Goal: Task Accomplishment & Management: Use online tool/utility

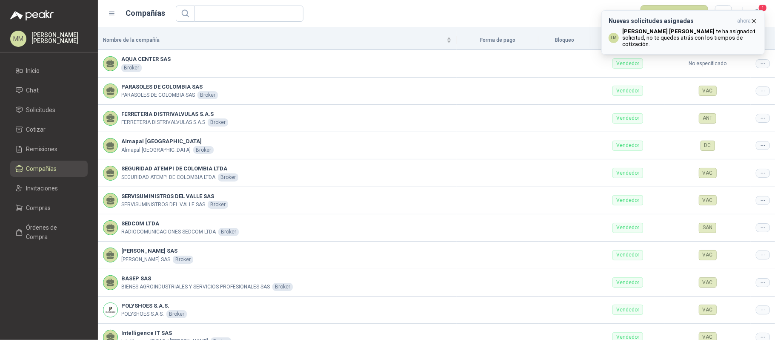
click at [649, 31] on b "Luis Miguel Martinez" at bounding box center [668, 31] width 92 height 6
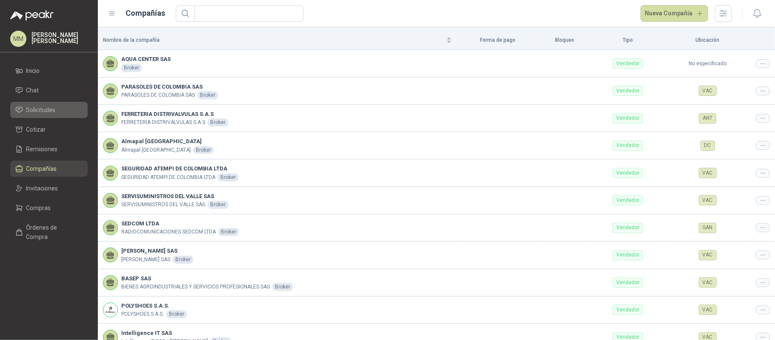
click at [43, 113] on span "Solicitudes" at bounding box center [40, 109] width 29 height 9
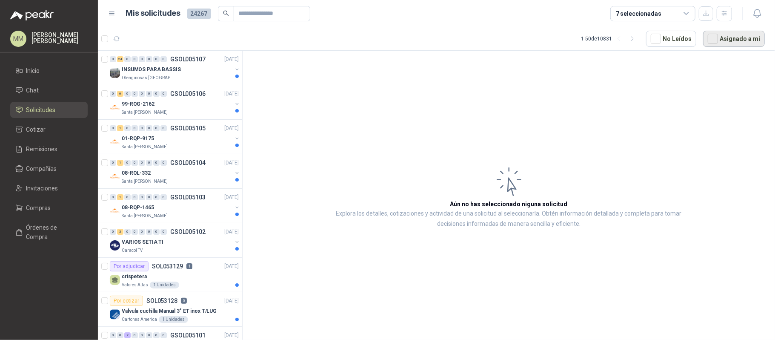
click at [738, 40] on button "Asignado a mi" at bounding box center [734, 39] width 62 height 16
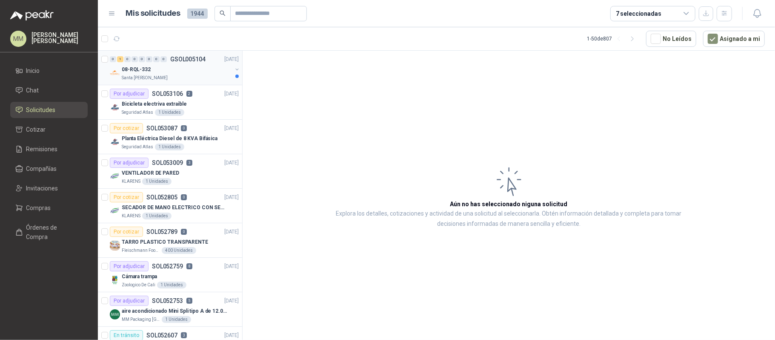
click at [234, 70] on button "button" at bounding box center [237, 69] width 7 height 7
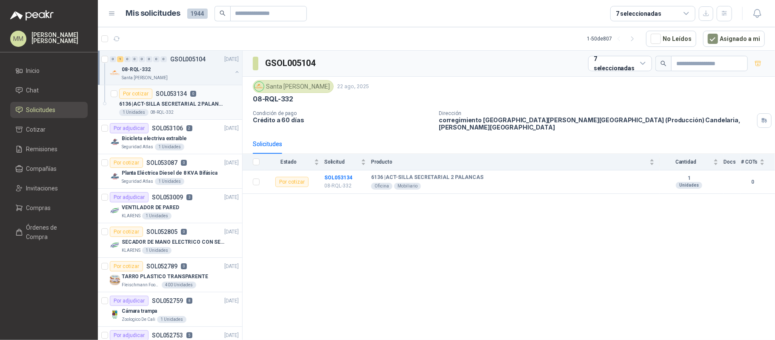
click at [199, 98] on div "Por cotizar SOL053134 0" at bounding box center [179, 94] width 120 height 10
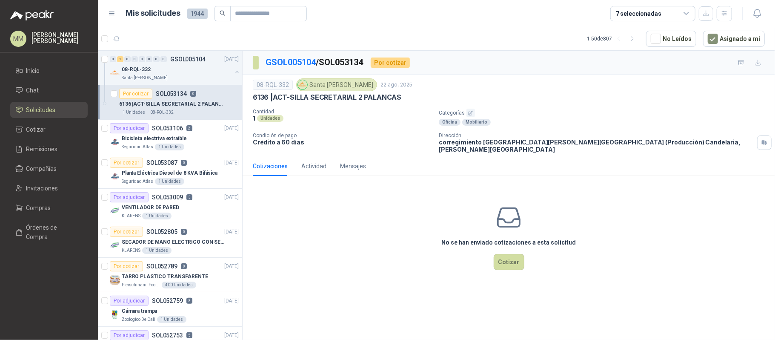
click at [302, 95] on p "6136 | ACT-SILLA SECRETARIAL 2 PALANCAS" at bounding box center [327, 97] width 149 height 9
drag, startPoint x: 302, startPoint y: 95, endPoint x: 380, endPoint y: 96, distance: 77.9
click at [380, 96] on p "6136 | ACT-SILLA SECRETARIAL 2 PALANCAS" at bounding box center [327, 97] width 149 height 9
copy p "SILLA SECRETARIAL 2 PALANCAS"
click at [273, 11] on input "text" at bounding box center [265, 13] width 60 height 14
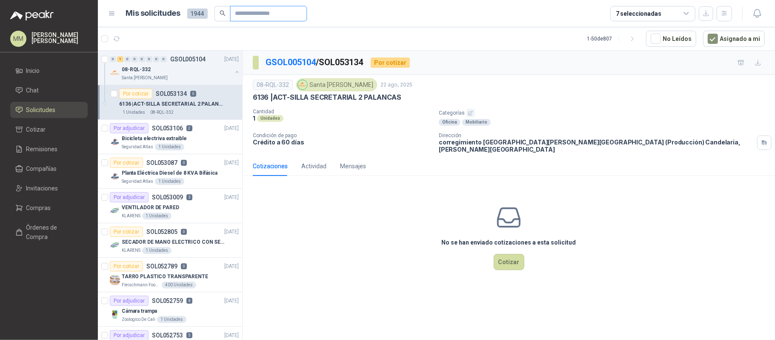
paste input "**********"
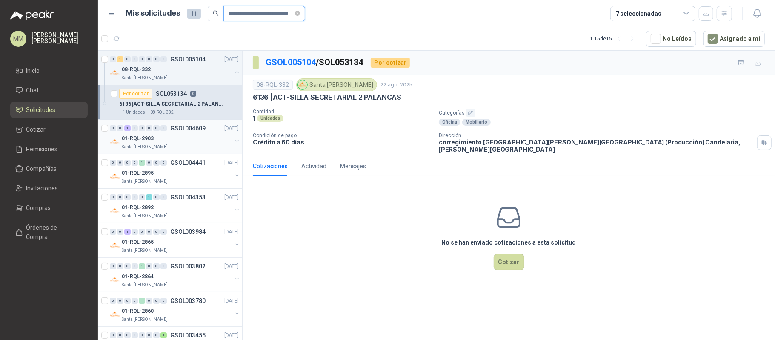
type input "**********"
click at [234, 143] on button "button" at bounding box center [237, 141] width 7 height 7
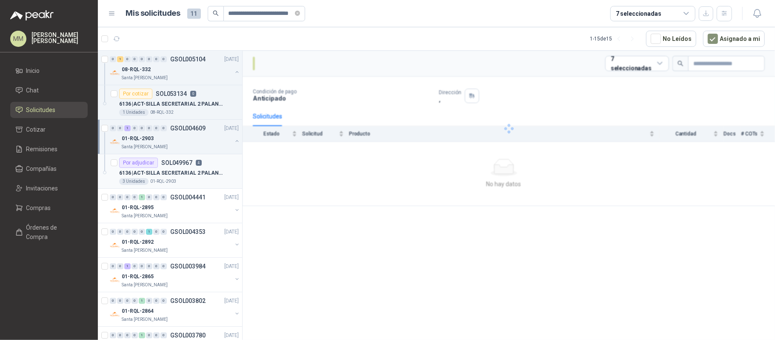
click at [213, 169] on p "6136 | ACT-SILLA SECRETARIAL 2 PALANCAS" at bounding box center [172, 173] width 106 height 8
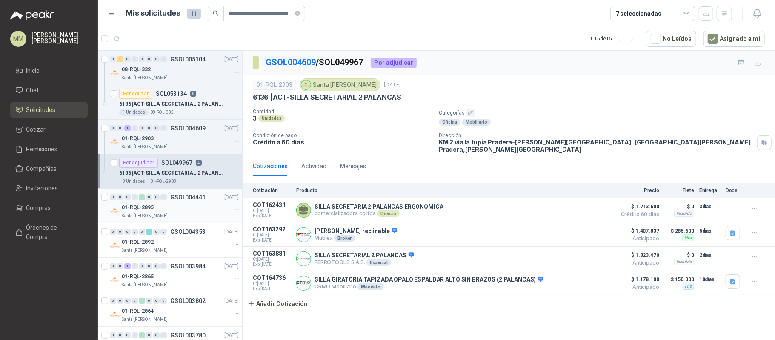
click at [234, 210] on button "button" at bounding box center [237, 210] width 7 height 7
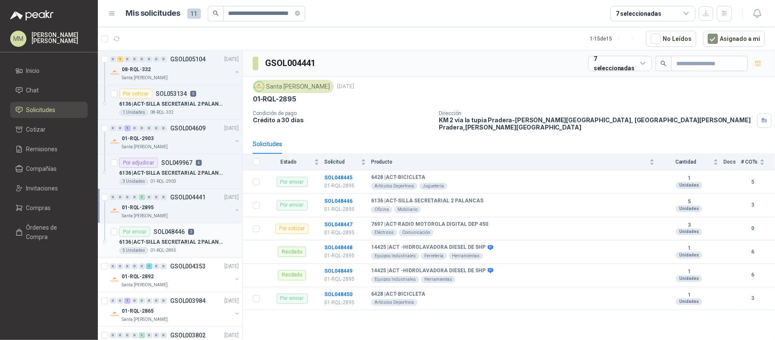
click at [186, 234] on div "Por enviar SOL048446 3" at bounding box center [156, 232] width 75 height 10
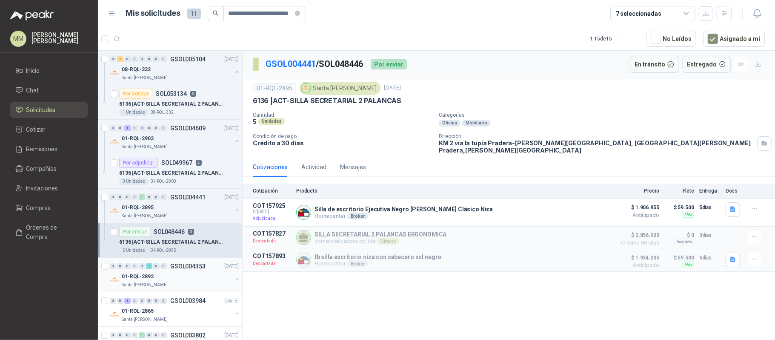
click at [234, 279] on button "button" at bounding box center [237, 278] width 7 height 7
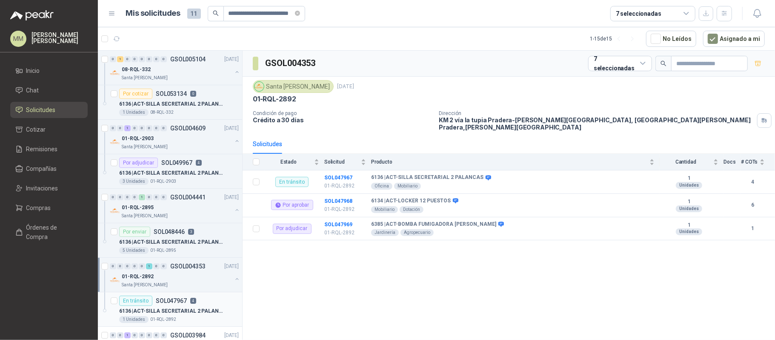
click at [205, 314] on p "6136 | ACT-SILLA SECRETARIAL 2 PALANCAS" at bounding box center [172, 311] width 106 height 8
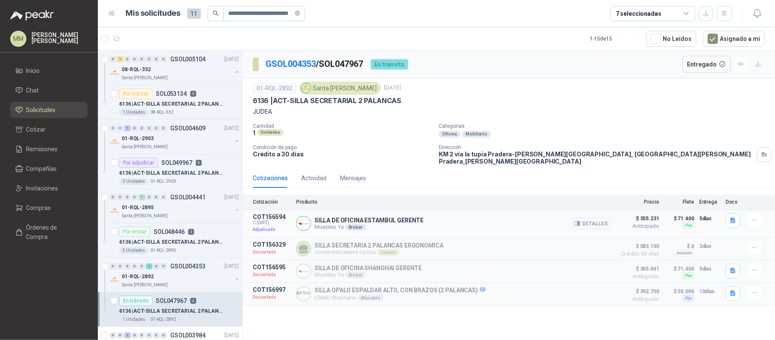
click at [365, 217] on p "SILLA DE OFICINA ESTAMBUL GERENTE" at bounding box center [369, 220] width 109 height 7
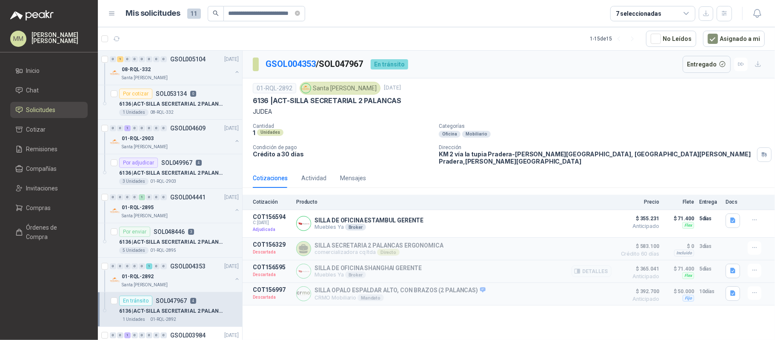
click at [373, 264] on p "SILLA DE OFICINA SHANGHAI GERENTE" at bounding box center [368, 267] width 107 height 7
copy p "SILLA DE OFICINA SHANGHAI GERENTE"
click at [196, 113] on div "1 Unidades 08-RQL-332" at bounding box center [179, 112] width 120 height 7
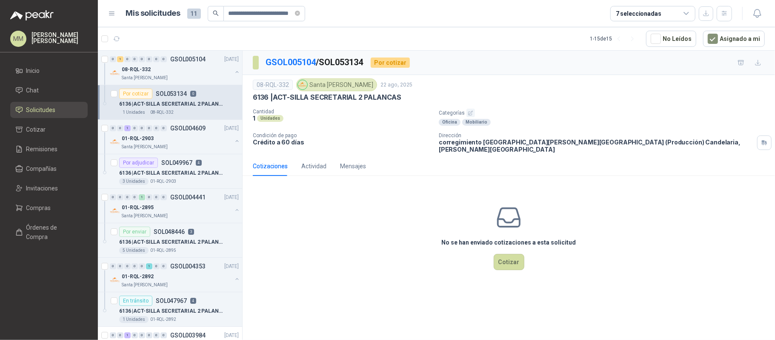
click at [561, 68] on div "GSOL005104 / SOL053134 Por cotizar" at bounding box center [509, 63] width 533 height 24
click at [298, 13] on icon "close-circle" at bounding box center [297, 13] width 5 height 5
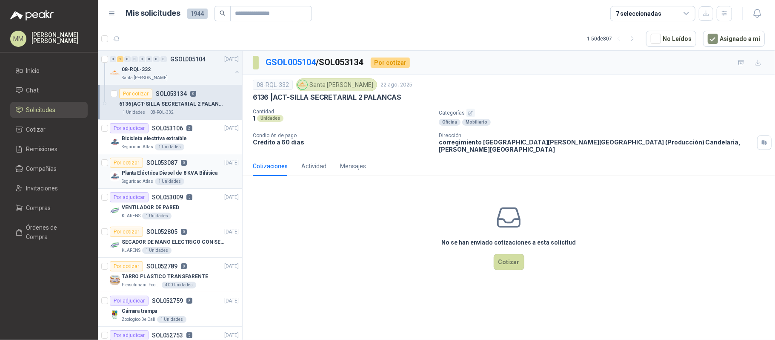
click at [191, 167] on div "Por cotizar SOL053087 0 22/08/25" at bounding box center [174, 163] width 129 height 10
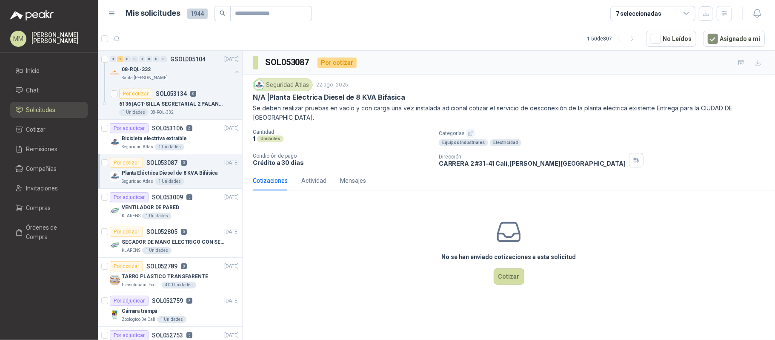
click at [552, 209] on div "No se han enviado cotizaciones a esta solicitud Cotizar" at bounding box center [509, 251] width 533 height 109
click at [196, 143] on div "Bicicleta electriva extraible" at bounding box center [180, 138] width 117 height 10
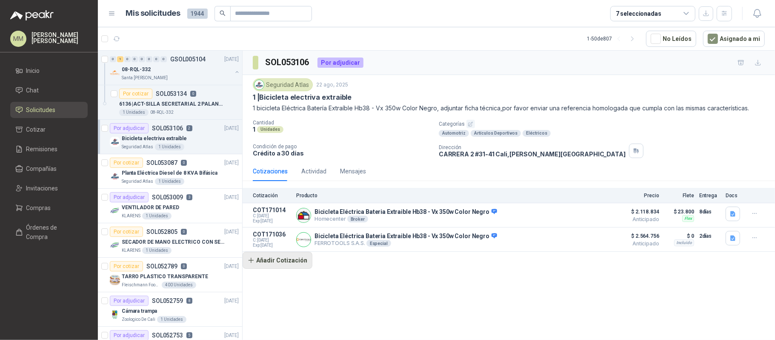
click at [282, 261] on button "Añadir Cotización" at bounding box center [278, 260] width 70 height 17
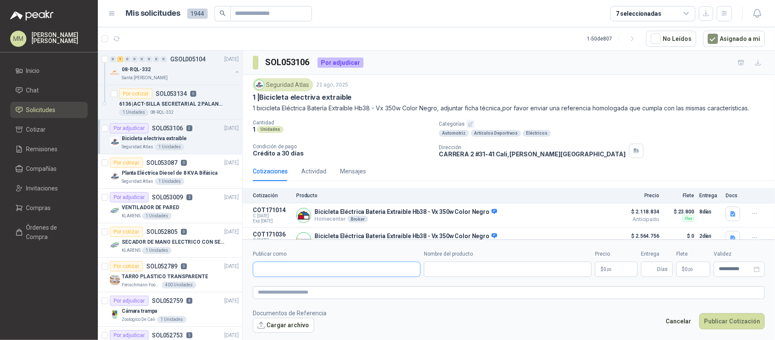
click at [287, 268] on input "Publicar como" at bounding box center [336, 269] width 167 height 14
type input "*********"
click at [50, 167] on span "Compañías" at bounding box center [41, 168] width 31 height 9
click at [322, 273] on input "Publicar como" at bounding box center [336, 269] width 167 height 14
type input "****"
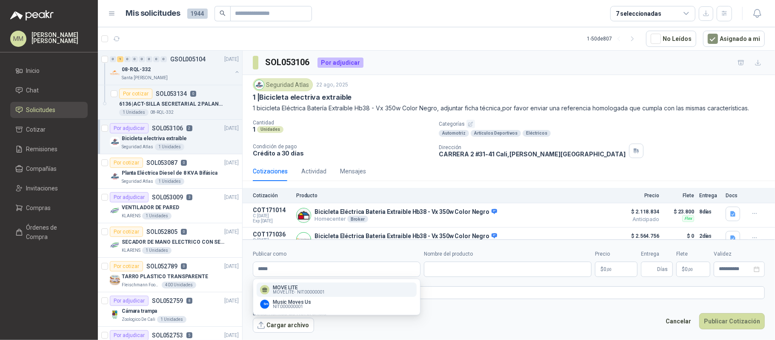
click at [306, 283] on button "MOVE LITE MOVE LITE - NIT : 00000001" at bounding box center [337, 289] width 160 height 14
type input "**********"
click at [453, 272] on input "Nombre del producto" at bounding box center [508, 268] width 168 height 15
click at [617, 276] on body "MM Mauricio Martinez Inicio Chat Solicitudes Cotizar Remisiones Compañías Invit…" at bounding box center [387, 170] width 775 height 340
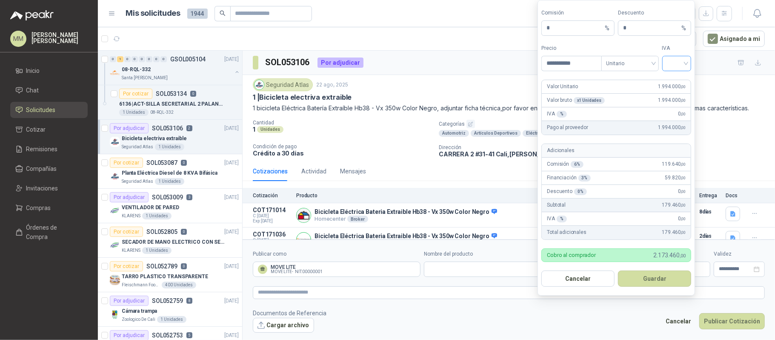
type input "**********"
click at [668, 67] on input "search" at bounding box center [677, 62] width 19 height 13
click at [671, 76] on div "19%" at bounding box center [677, 79] width 16 height 9
click at [632, 60] on span "Unitario" at bounding box center [630, 63] width 47 height 13
click at [624, 91] on div "Unitario con IVA" at bounding box center [630, 93] width 44 height 9
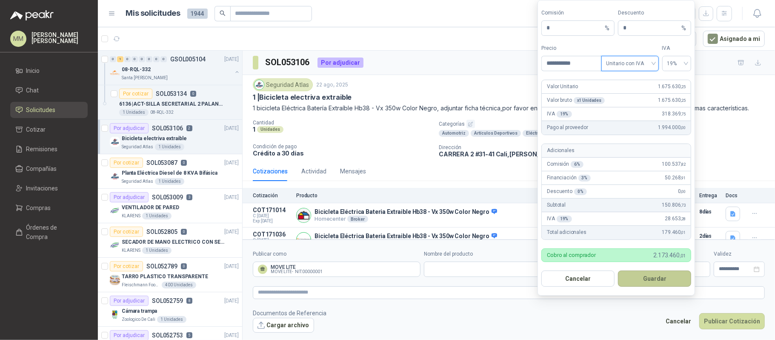
click at [639, 271] on button "Guardar" at bounding box center [654, 278] width 73 height 16
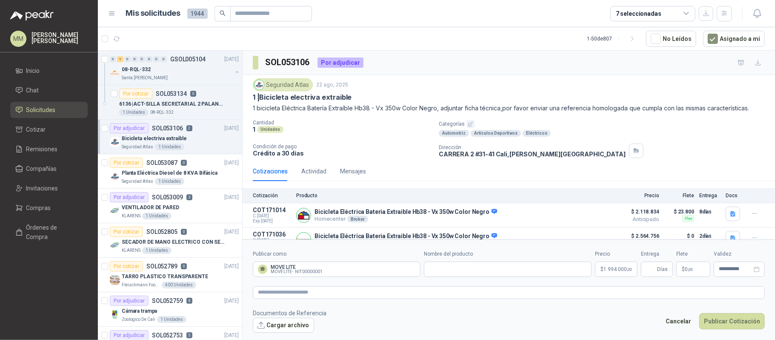
click at [690, 275] on p "$ 0 ,00" at bounding box center [694, 268] width 34 height 15
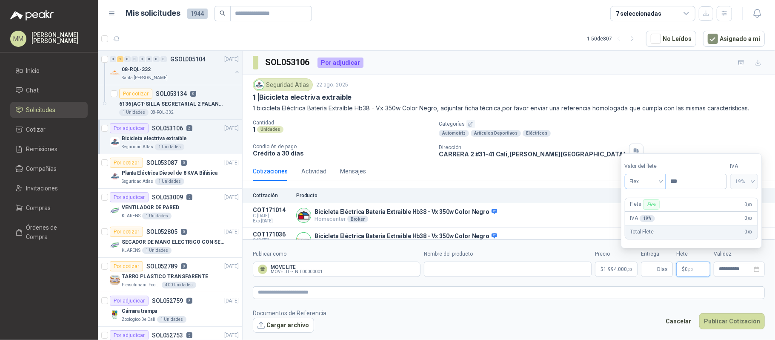
click at [652, 184] on span "Flex" at bounding box center [645, 181] width 31 height 13
click at [648, 206] on div "Incluido" at bounding box center [647, 213] width 40 height 14
click at [648, 266] on input "Entrega" at bounding box center [650, 269] width 9 height 14
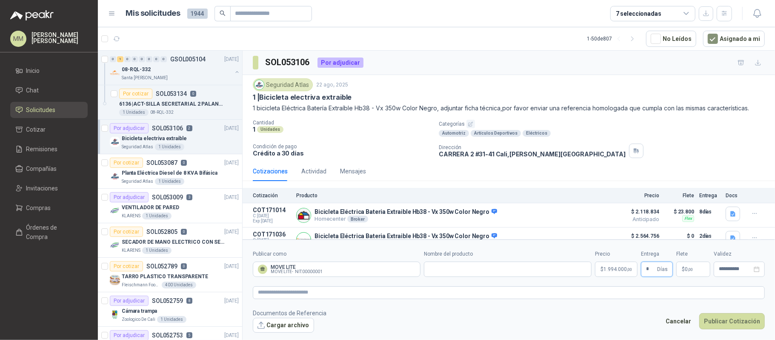
type input "*"
click at [296, 287] on textarea at bounding box center [509, 292] width 512 height 13
paste textarea "**********"
type textarea "**********"
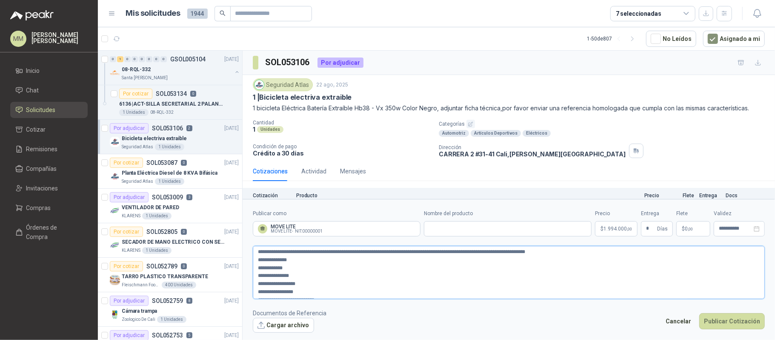
scroll to position [45, 0]
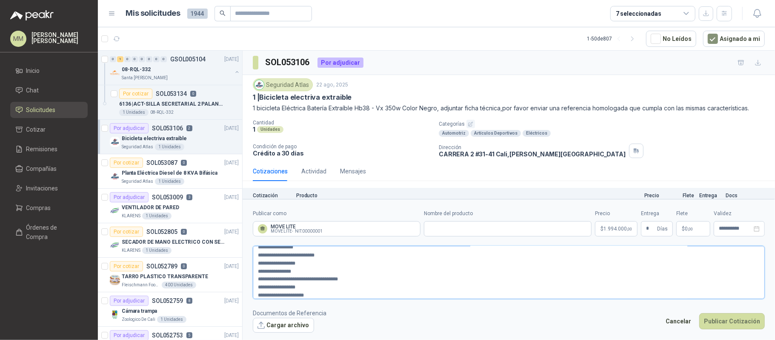
type textarea "**********"
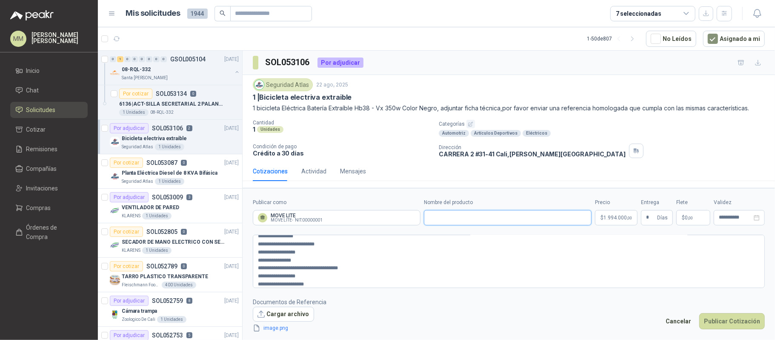
click at [454, 223] on input "Nombre del producto" at bounding box center [508, 217] width 168 height 15
paste input "**********"
type input "**********"
click at [733, 320] on button "Publicar Cotización" at bounding box center [733, 321] width 66 height 16
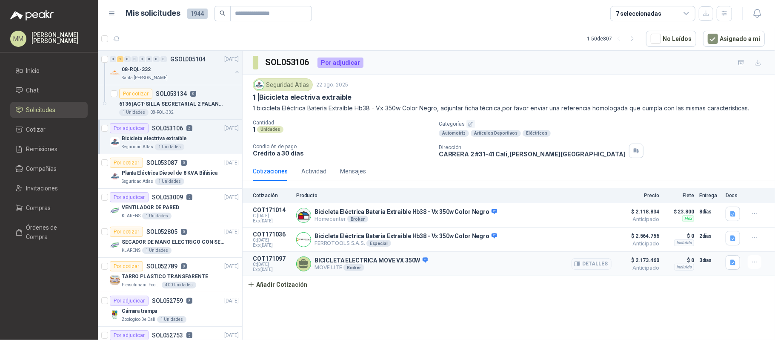
click at [762, 266] on div at bounding box center [756, 262] width 17 height 14
click at [760, 266] on button "button" at bounding box center [755, 262] width 14 height 14
click at [719, 229] on button "Editar" at bounding box center [738, 231] width 68 height 14
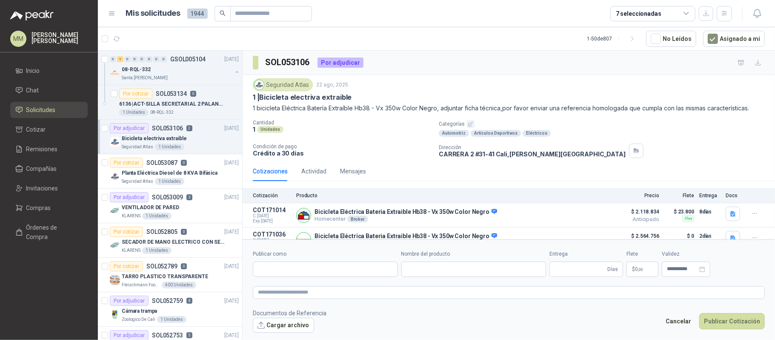
type input "**********"
type input "*"
type input "**********"
type textarea "**********"
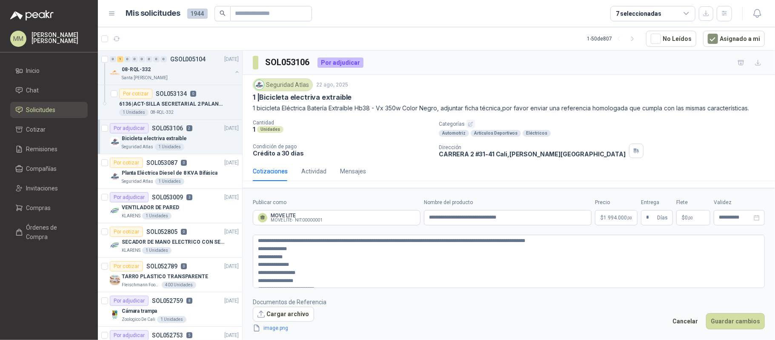
click at [687, 307] on footer "Documentos de Referencia Cargar archivo image.png Cancelar Guardar cambios" at bounding box center [509, 315] width 512 height 36
click at [685, 319] on button "Cancelar" at bounding box center [685, 321] width 35 height 16
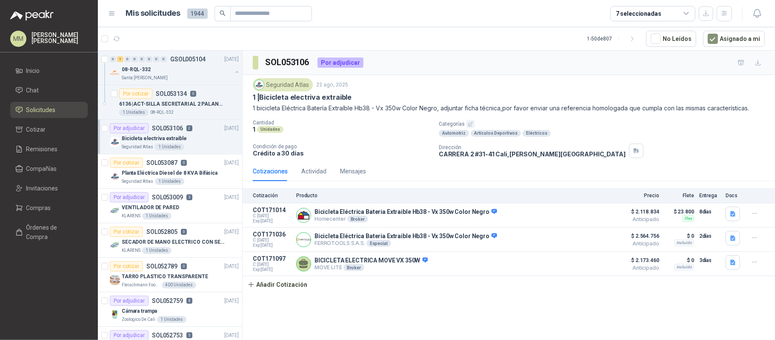
click at [588, 119] on div "Seguridad Atlas 22 ago, 2025 1 | Bicicleta electriva extraible 1 bicicleta Eléc…" at bounding box center [509, 118] width 512 height 80
click at [517, 75] on div "Seguridad Atlas 22 ago, 2025 1 | Bicicleta electriva extraible 1 bicicleta Eléc…" at bounding box center [509, 118] width 533 height 86
click at [530, 54] on div "SOL053106 Por adjudicar" at bounding box center [509, 63] width 533 height 24
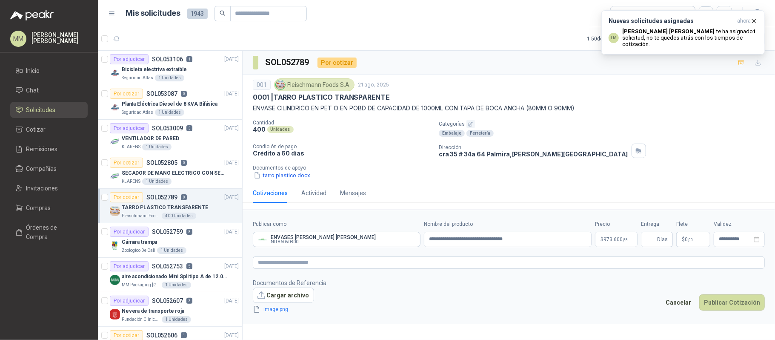
click at [468, 154] on p "[STREET_ADDRESS][PERSON_NAME][PERSON_NAME]" at bounding box center [533, 153] width 189 height 7
copy div "[STREET_ADDRESS][PERSON_NAME][PERSON_NAME]"
click at [295, 100] on p "0001 | TARRO PLASTICO TRANSPARENTE" at bounding box center [321, 97] width 137 height 9
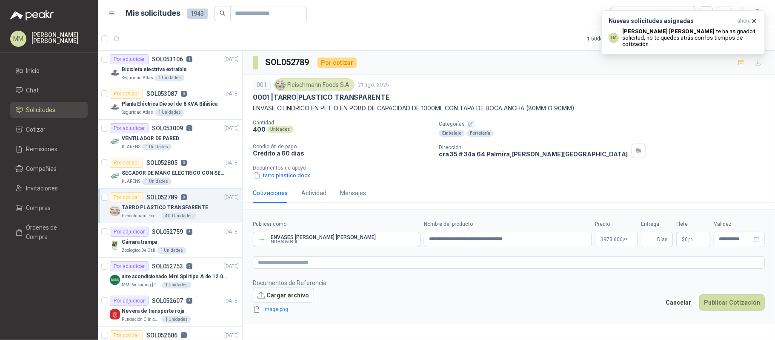
click at [295, 100] on p "0001 | TARRO PLASTICO TRANSPARENTE" at bounding box center [321, 97] width 137 height 9
click at [290, 98] on p "0001 | TARRO PLASTICO TRANSPARENTE" at bounding box center [321, 97] width 137 height 9
click at [292, 95] on p "0001 | TARRO PLASTICO TRANSPARENTE" at bounding box center [321, 97] width 137 height 9
drag, startPoint x: 292, startPoint y: 95, endPoint x: 344, endPoint y: 95, distance: 52.0
click at [344, 95] on p "0001 | TARRO PLASTICO TRANSPARENTE" at bounding box center [321, 97] width 137 height 9
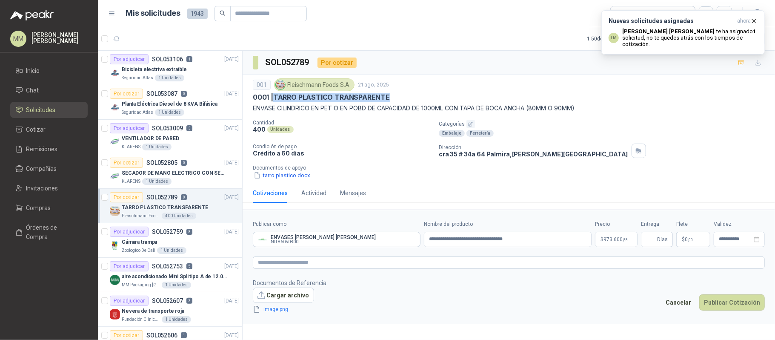
copy p "TARRO PLASTICO TRANSPARENTE"
click at [277, 179] on button "tarro plastico.docx" at bounding box center [282, 175] width 58 height 9
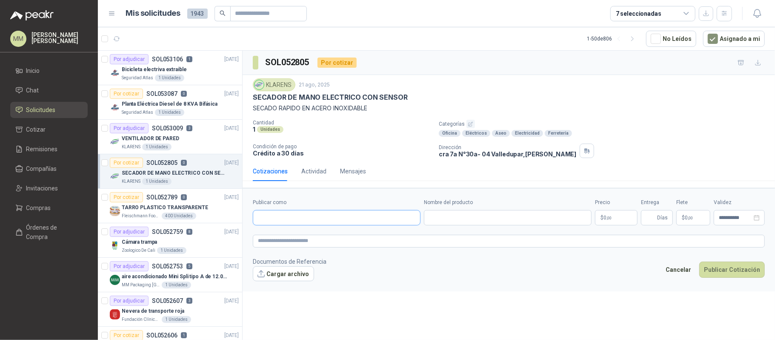
click at [295, 214] on input "Publicar como" at bounding box center [336, 217] width 167 height 14
type input "****"
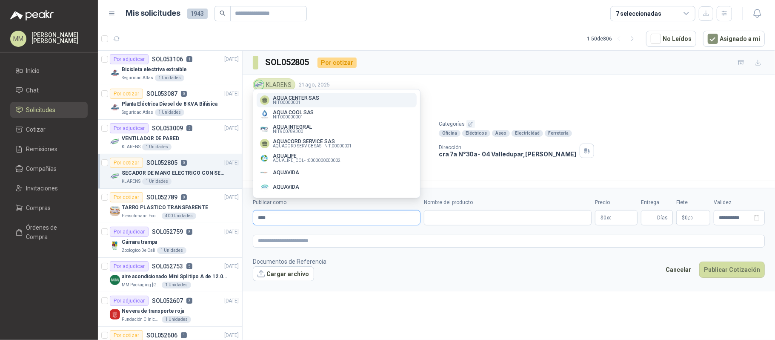
type input "****"
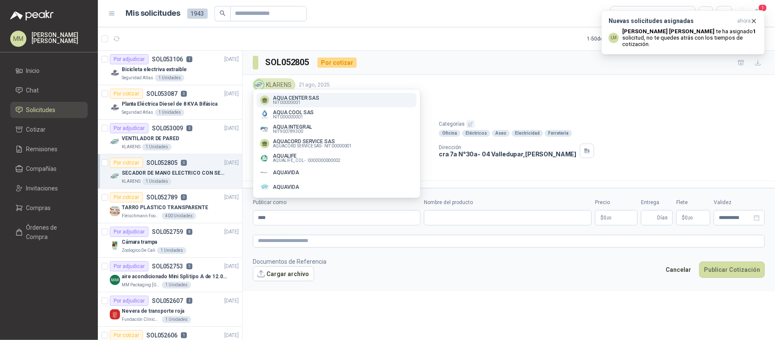
click at [303, 97] on p "AQUA CENTER SAS" at bounding box center [296, 97] width 46 height 5
type input "**********"
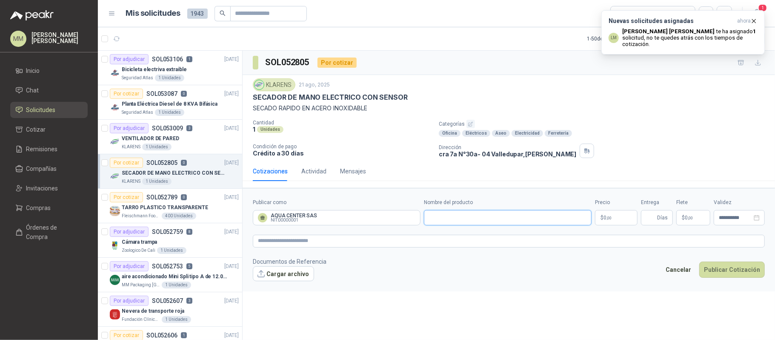
click at [448, 218] on input "Nombre del producto" at bounding box center [508, 217] width 168 height 15
paste input "**********"
type input "**********"
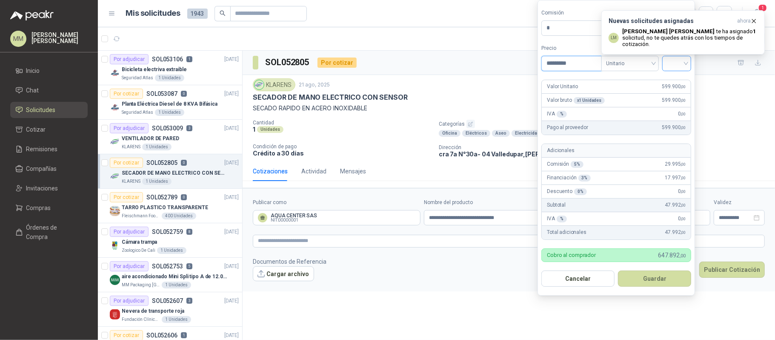
type input "*********"
click at [677, 63] on input "search" at bounding box center [677, 62] width 19 height 13
click at [670, 77] on div "19%" at bounding box center [677, 79] width 16 height 9
click at [666, 274] on button "Guardar" at bounding box center [654, 278] width 73 height 16
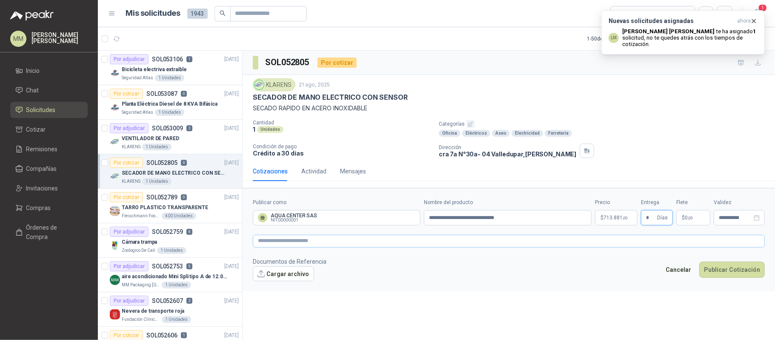
type input "*"
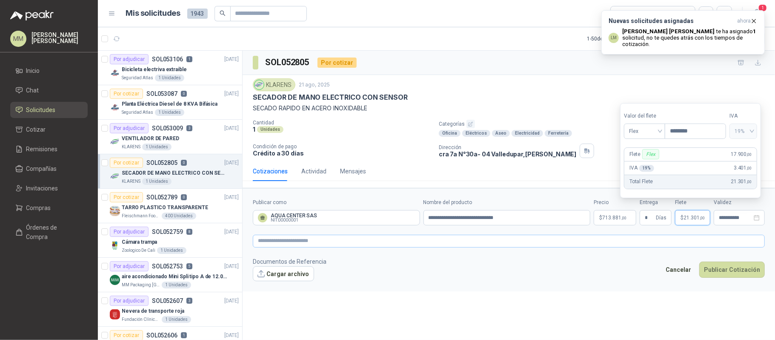
type input "********"
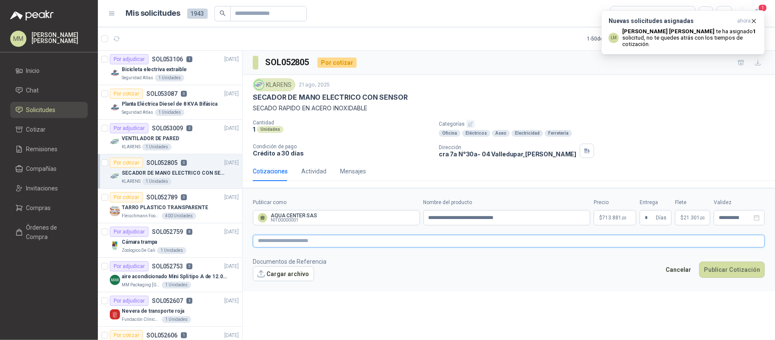
click at [586, 239] on textarea at bounding box center [509, 241] width 512 height 13
paste textarea "**********"
type textarea "**********"
click at [266, 98] on p "SECADOR DE MANO ELECTRICO CON SENSOR" at bounding box center [330, 97] width 155 height 9
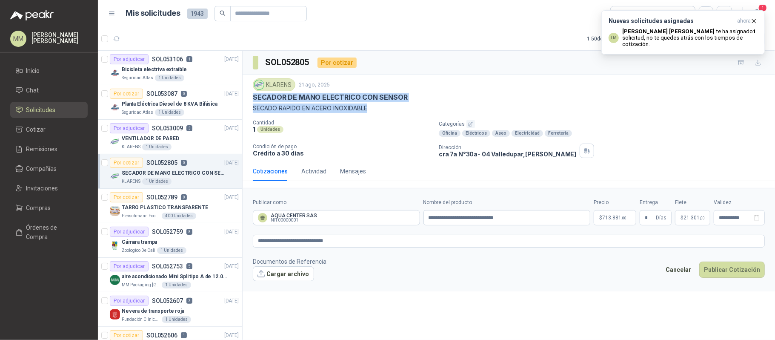
drag, startPoint x: 266, startPoint y: 98, endPoint x: 343, endPoint y: 107, distance: 77.6
click at [343, 107] on div "KLARENS 21 ago, 2025 SECADOR DE MANO ELECTRICO CON SENSOR SECADO RAPIDO EN ACER…" at bounding box center [509, 95] width 512 height 34
copy div "SECADOR DE MANO ELECTRICO CON SENSOR SECADO RAPIDO EN ACERO INOXIDABLE"
click at [549, 241] on textarea "**********" at bounding box center [509, 241] width 512 height 13
click at [398, 246] on textarea "**********" at bounding box center [509, 241] width 512 height 13
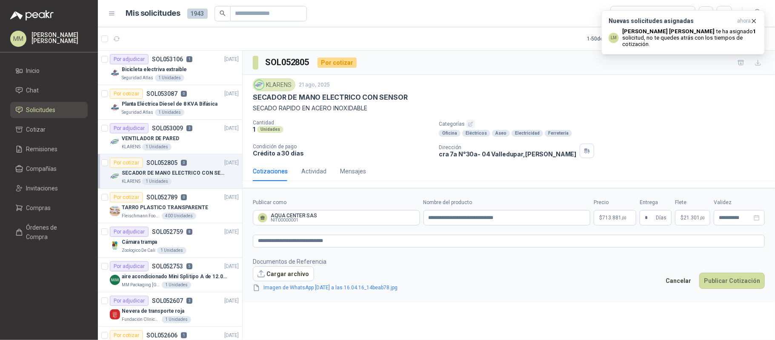
click at [293, 295] on form "**********" at bounding box center [509, 245] width 533 height 115
click at [300, 292] on link "Imagen de WhatsApp 2025-08-21 a las 16.04.16_14beab78.jpg" at bounding box center [331, 288] width 141 height 8
click at [410, 290] on icon "delete" at bounding box center [407, 287] width 6 height 6
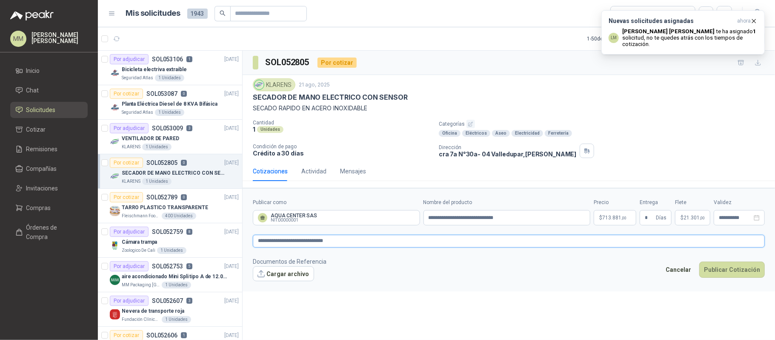
click at [468, 243] on textarea "**********" at bounding box center [509, 241] width 512 height 13
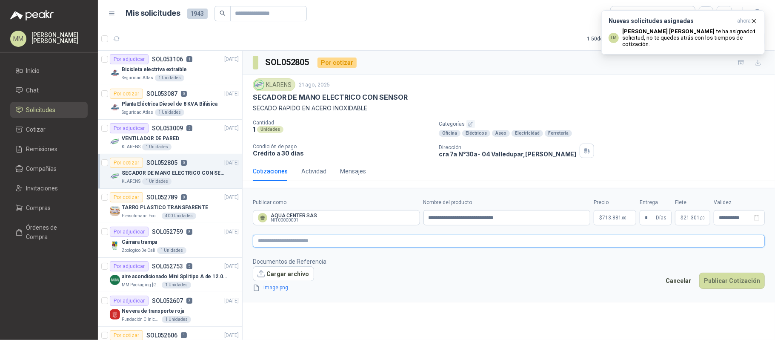
click at [359, 241] on textarea at bounding box center [509, 241] width 512 height 13
paste textarea "**********"
type textarea "**********"
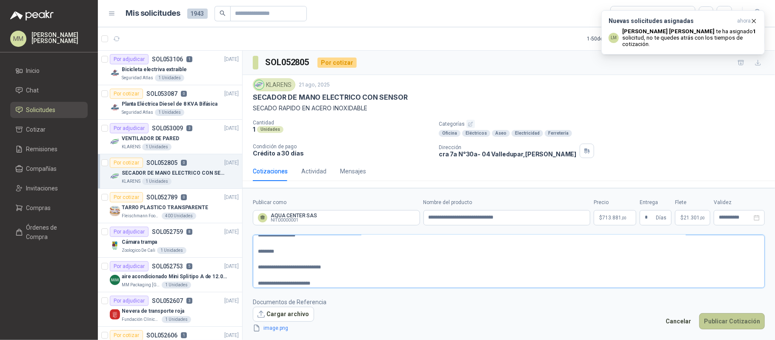
type textarea "**********"
click at [725, 318] on button "Publicar Cotización" at bounding box center [733, 321] width 66 height 16
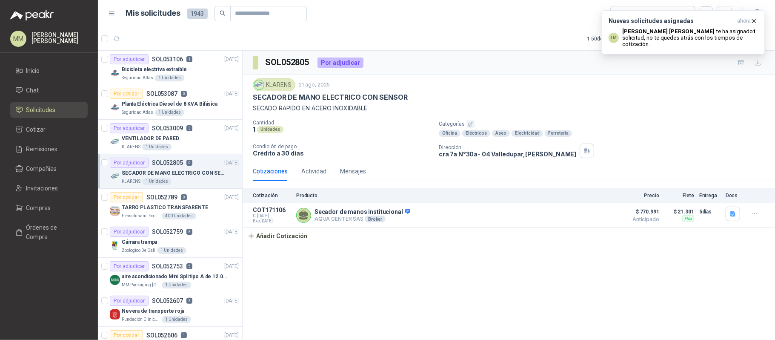
click at [516, 102] on div "SECADOR DE MANO ELECTRICO CON SENSOR" at bounding box center [509, 97] width 512 height 9
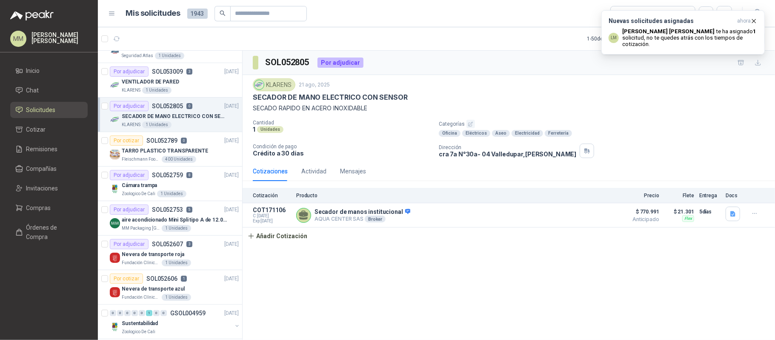
scroll to position [57, 0]
click at [195, 252] on div "Nevera de transporte roja" at bounding box center [180, 254] width 117 height 10
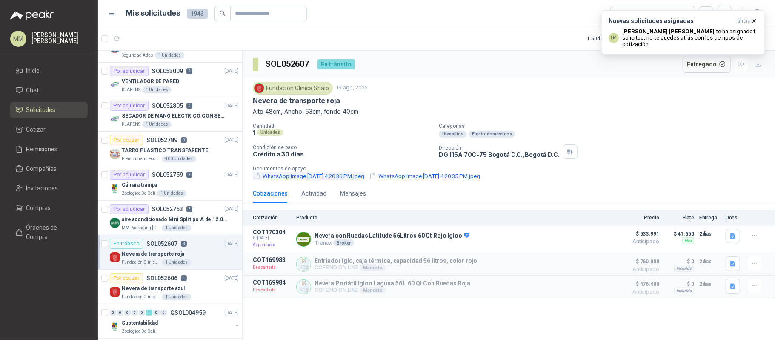
click at [331, 174] on button "WhatsApp Image 2025-08-15 at 4.20.36 PM.jpeg" at bounding box center [309, 176] width 112 height 9
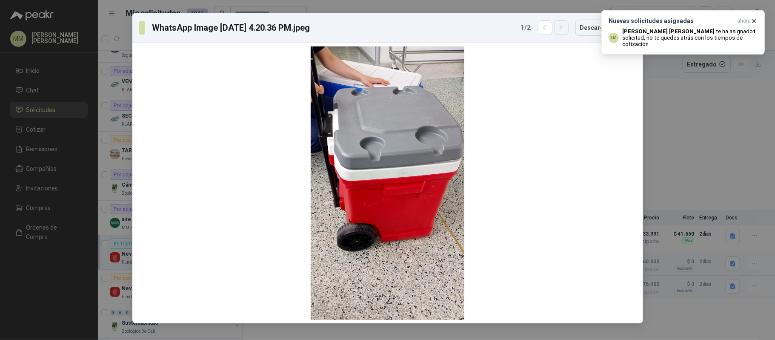
click at [559, 35] on button "button" at bounding box center [561, 27] width 14 height 14
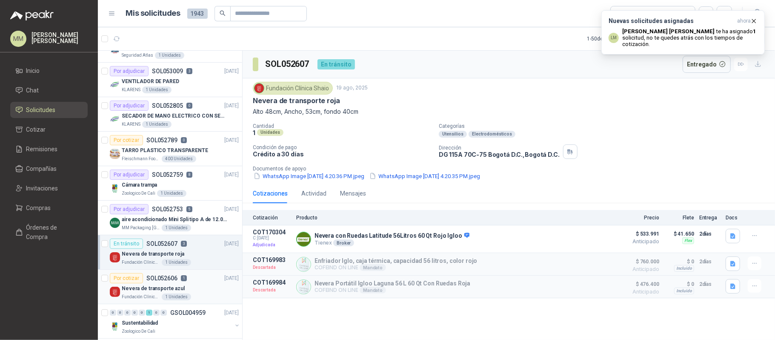
click at [198, 280] on div "Por cotizar SOL052606 1 19/08/25" at bounding box center [174, 278] width 129 height 10
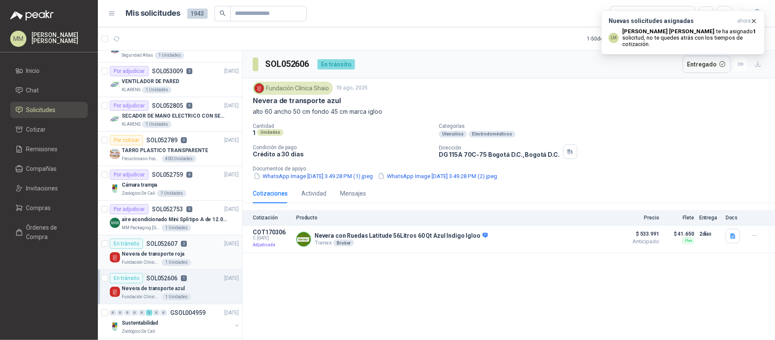
click at [194, 240] on div "En tránsito SOL052607 3 19/08/25" at bounding box center [174, 243] width 129 height 10
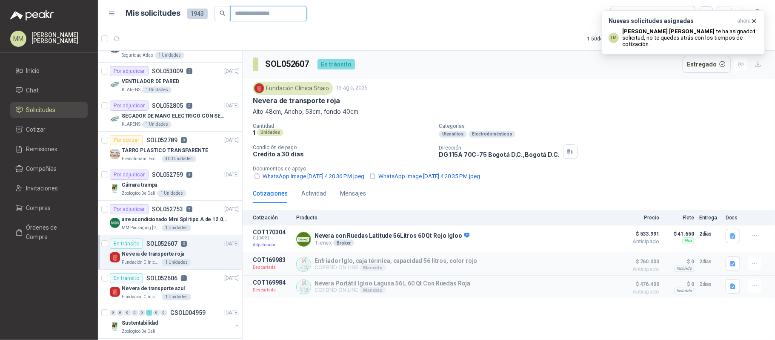
click at [268, 14] on input "text" at bounding box center [265, 13] width 60 height 14
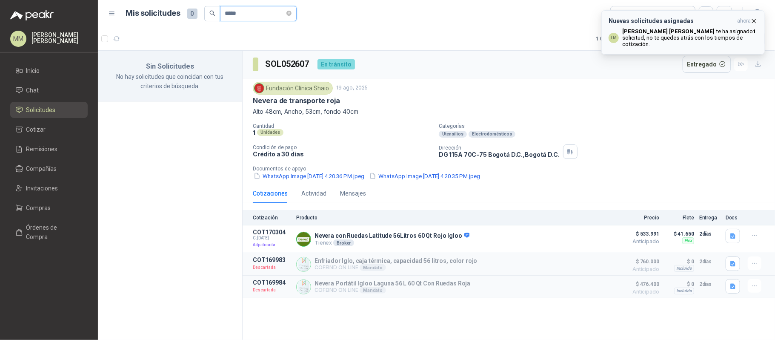
type input "*****"
click at [753, 21] on icon "button" at bounding box center [754, 20] width 7 height 7
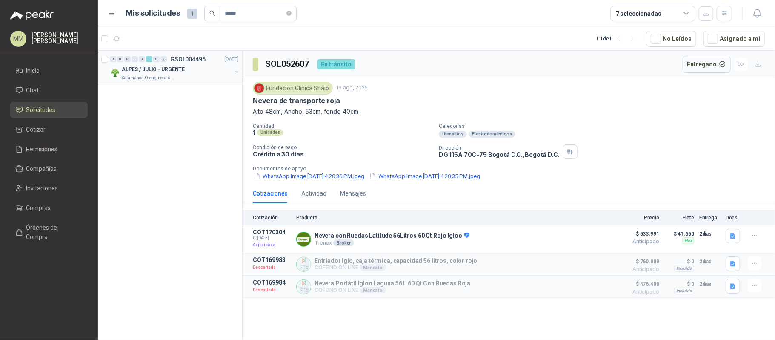
click at [237, 74] on button "button" at bounding box center [237, 72] width 7 height 7
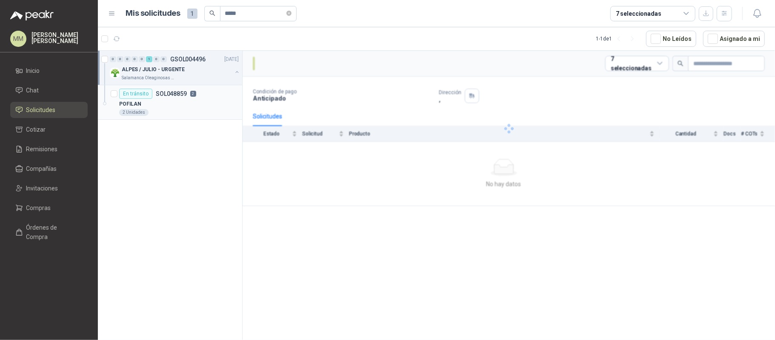
click at [203, 103] on div "POFILAN" at bounding box center [179, 104] width 120 height 10
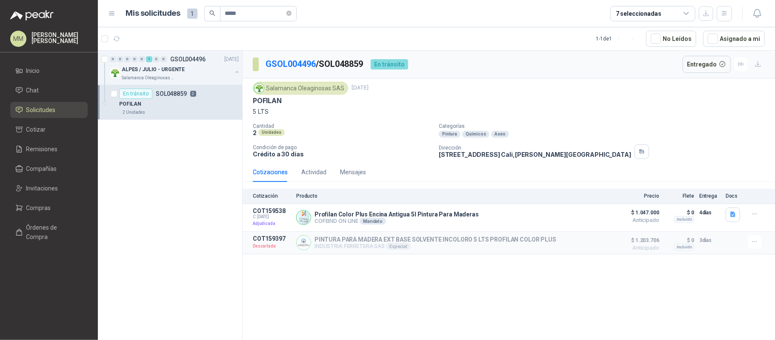
click at [522, 132] on div "Pintura Químicos Aseo" at bounding box center [605, 134] width 333 height 7
click at [292, 13] on icon "close-circle" at bounding box center [289, 13] width 5 height 5
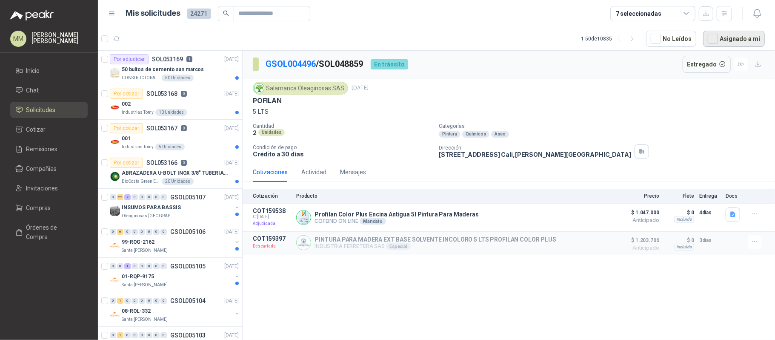
click at [732, 34] on button "Asignado a mi" at bounding box center [734, 39] width 62 height 16
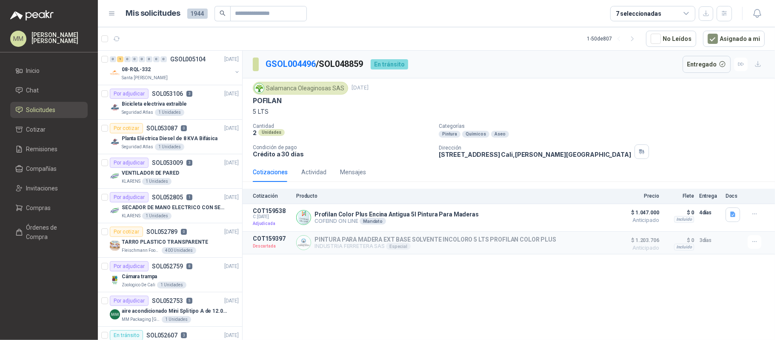
click at [611, 67] on div "GSOL004496 / SOL048859 En tránsito Entregado" at bounding box center [509, 65] width 533 height 28
click at [118, 38] on icon "button" at bounding box center [117, 39] width 6 height 4
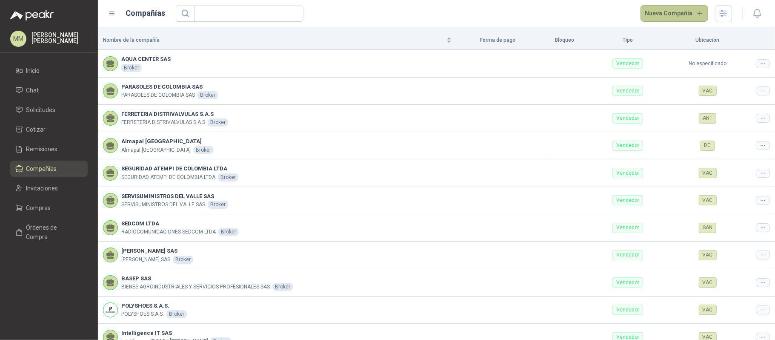
click at [657, 16] on button "Nueva Compañía" at bounding box center [675, 13] width 68 height 17
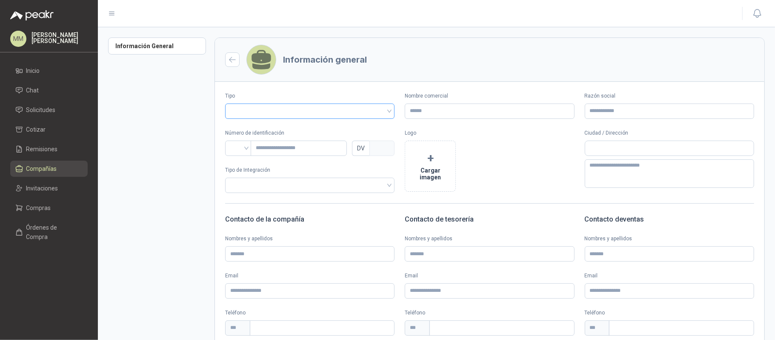
click at [382, 112] on input "search" at bounding box center [309, 110] width 159 height 13
click at [310, 138] on div "Vendedor" at bounding box center [309, 142] width 154 height 9
click at [430, 111] on input "Nombre comercial" at bounding box center [489, 110] width 169 height 15
type input "*********"
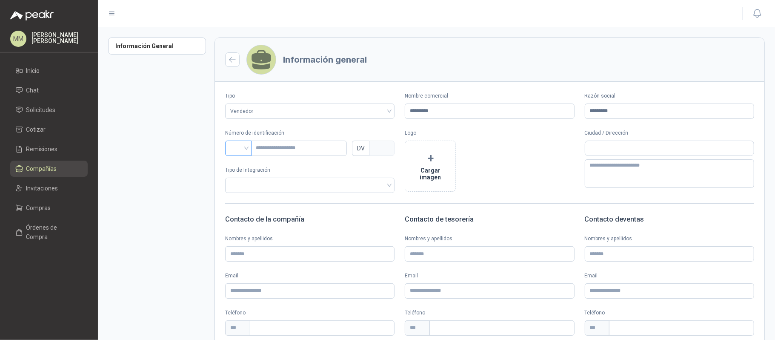
click at [246, 141] on input "search" at bounding box center [238, 147] width 16 height 13
click at [241, 191] on div "NIT" at bounding box center [238, 193] width 13 height 9
click at [295, 146] on input "text" at bounding box center [299, 148] width 96 height 15
type input "********"
type input "*"
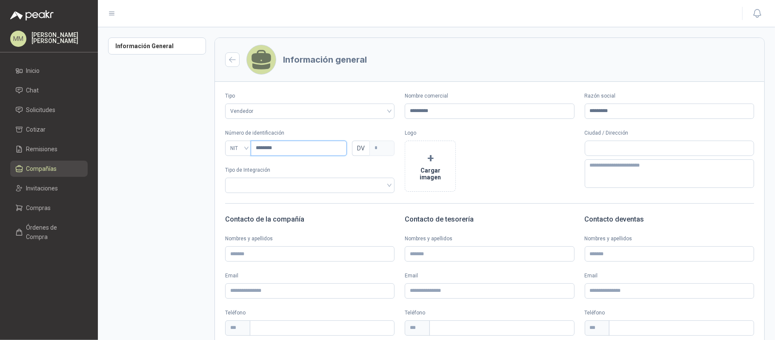
scroll to position [103, 0]
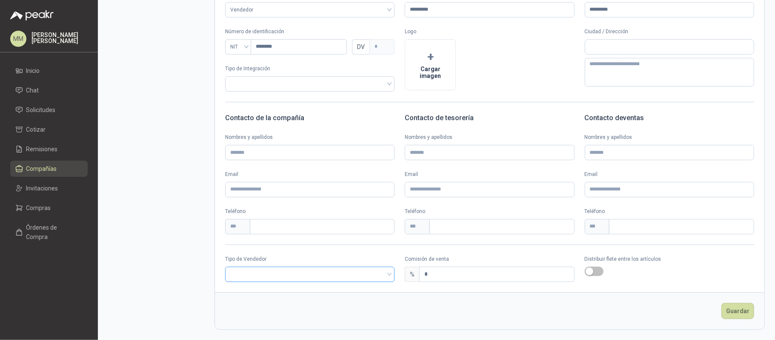
click at [276, 271] on input "search" at bounding box center [309, 273] width 159 height 13
click at [257, 302] on div "Broker" at bounding box center [309, 304] width 154 height 9
click at [590, 277] on div "Distribuir flete entre los artículos" at bounding box center [669, 268] width 169 height 27
click at [590, 275] on div "Distribuir flete entre los artículos" at bounding box center [669, 268] width 169 height 27
click at [589, 273] on span "button" at bounding box center [594, 271] width 19 height 9
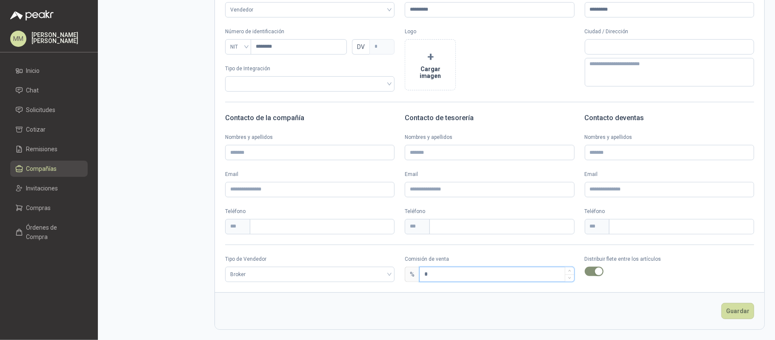
click at [490, 276] on input "*" at bounding box center [497, 274] width 154 height 14
type input "*"
click at [726, 309] on button "Guardar" at bounding box center [738, 311] width 33 height 16
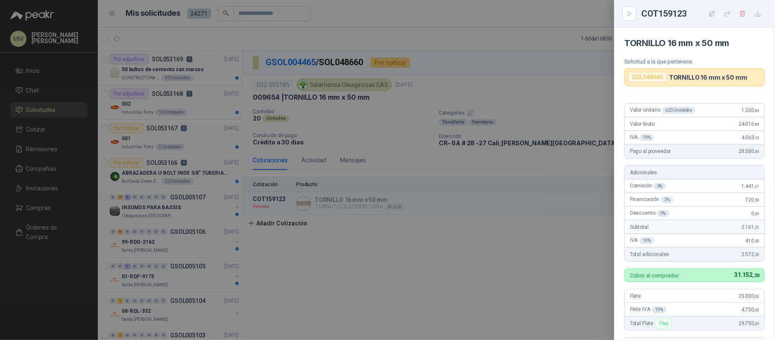
scroll to position [169, 0]
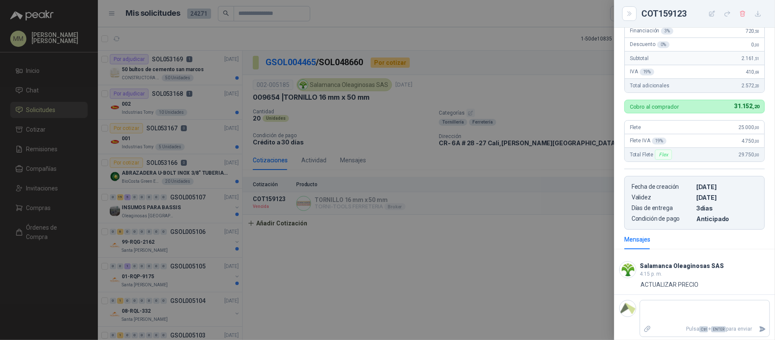
click at [535, 106] on div at bounding box center [387, 170] width 775 height 340
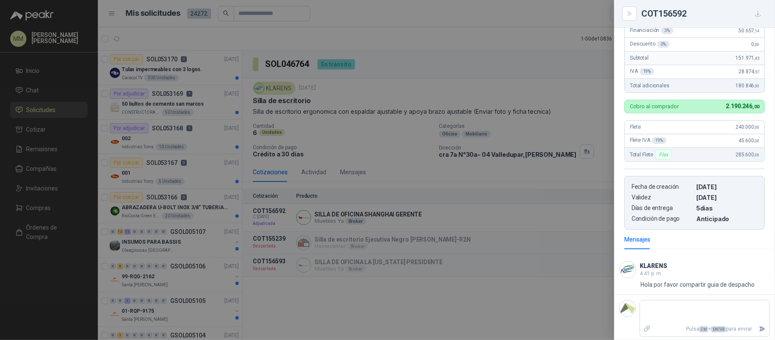
scroll to position [192, 0]
paste textarea "**********"
type textarea "**********"
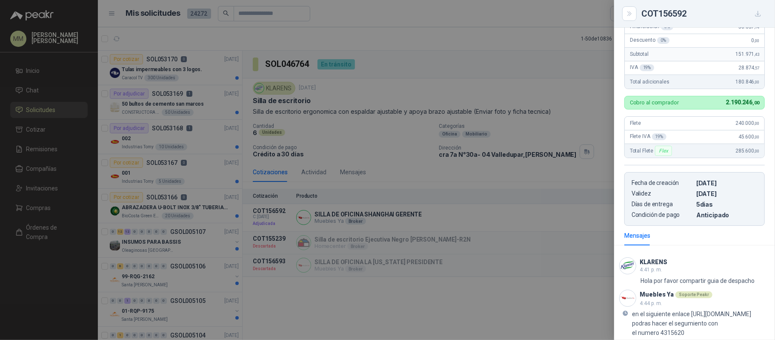
click at [499, 162] on div at bounding box center [387, 170] width 775 height 340
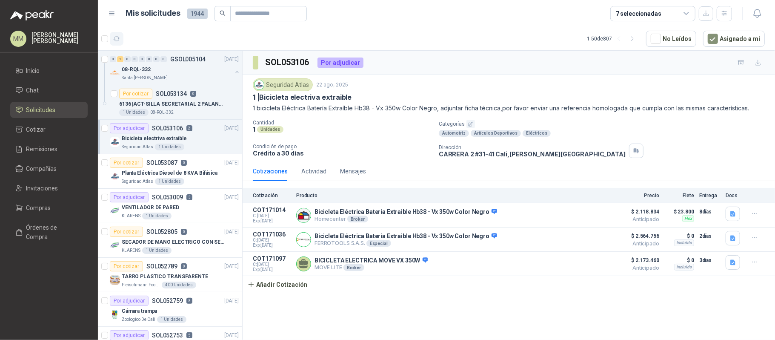
click at [116, 37] on icon "button" at bounding box center [116, 38] width 7 height 7
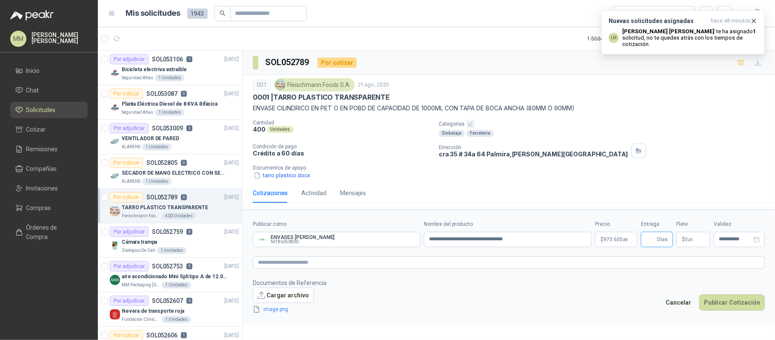
click at [653, 244] on input "Entrega" at bounding box center [650, 239] width 9 height 14
click at [653, 239] on input "Entrega" at bounding box center [650, 239] width 9 height 14
type input "*"
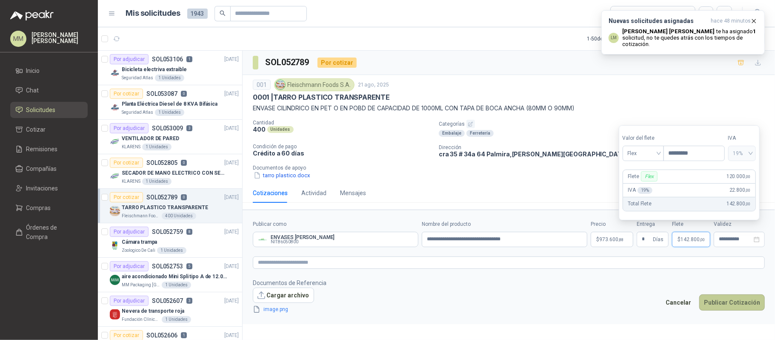
type input "*********"
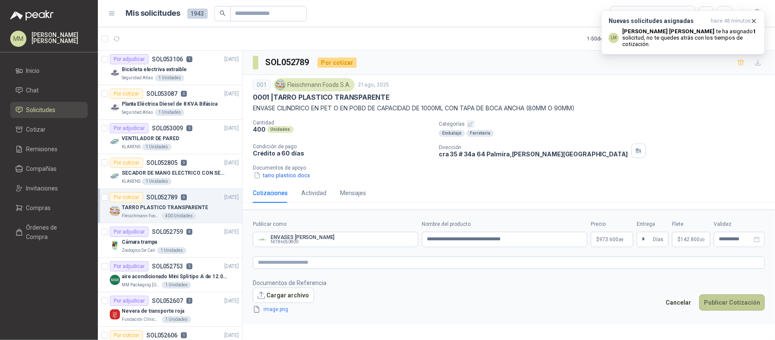
click at [741, 304] on button "Publicar Cotización" at bounding box center [733, 302] width 66 height 16
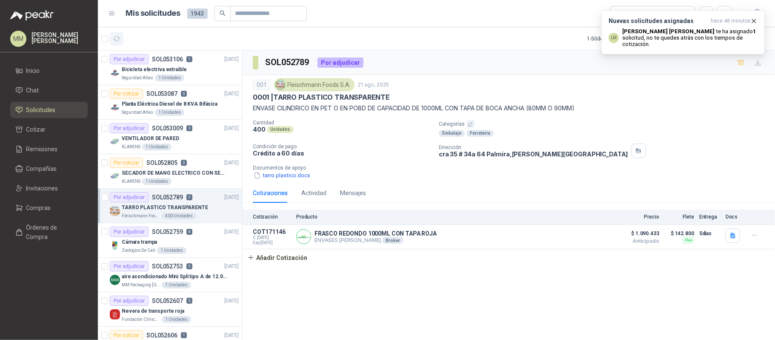
click at [115, 37] on icon "button" at bounding box center [117, 39] width 6 height 4
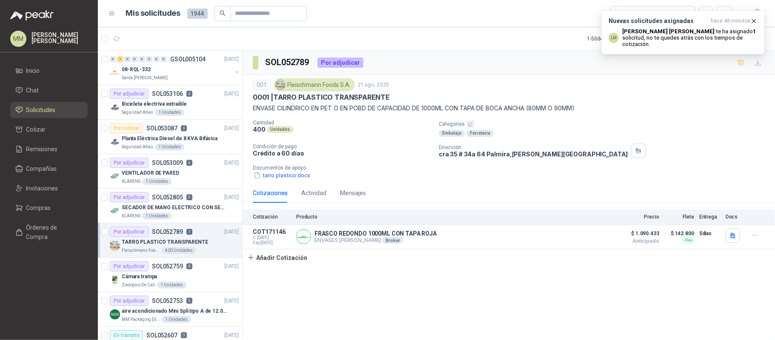
click at [559, 97] on div "0001 | TARRO PLASTICO TRANSPARENTE" at bounding box center [509, 97] width 512 height 9
click at [592, 241] on button "Detalles" at bounding box center [592, 236] width 40 height 11
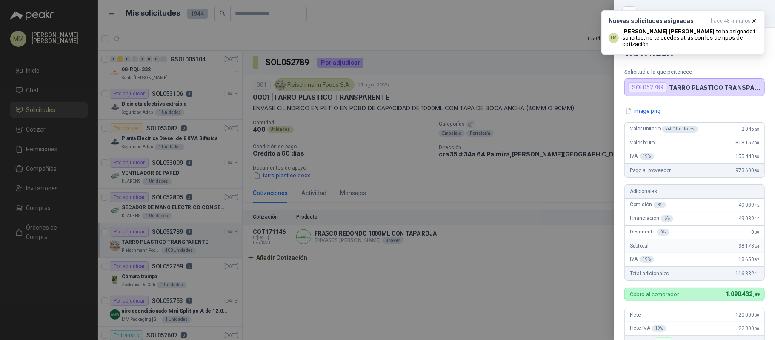
click at [536, 121] on div at bounding box center [387, 170] width 775 height 340
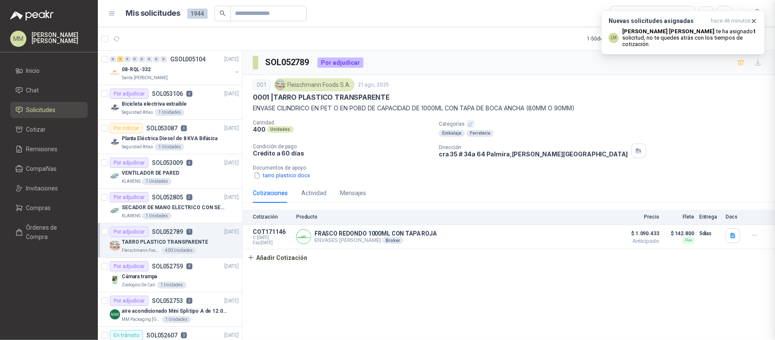
scroll to position [221, 0]
click at [753, 19] on icon "button" at bounding box center [754, 20] width 3 height 3
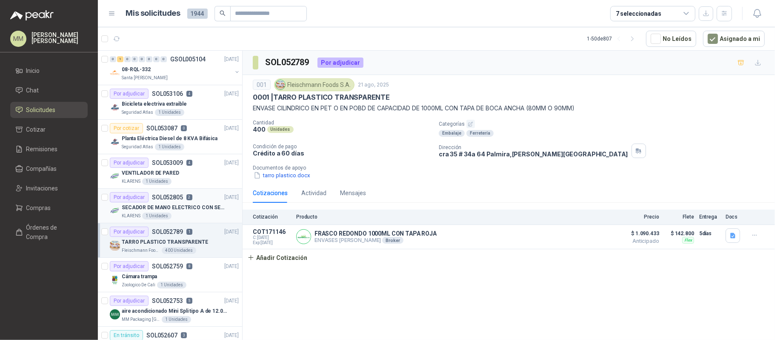
click at [200, 207] on p "SECADOR DE MANO ELECTRICO CON SENSOR" at bounding box center [175, 208] width 106 height 8
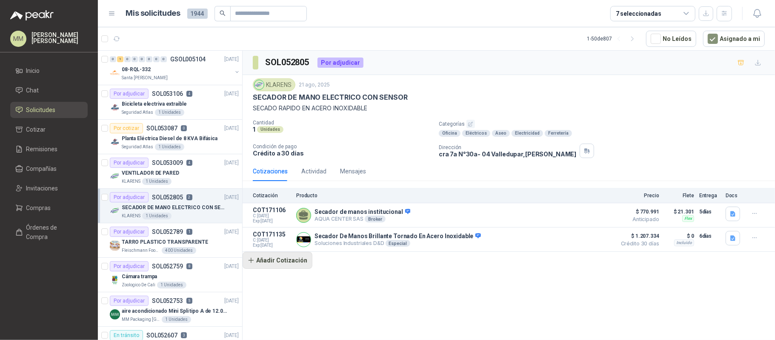
click at [297, 263] on button "Añadir Cotización" at bounding box center [278, 260] width 70 height 17
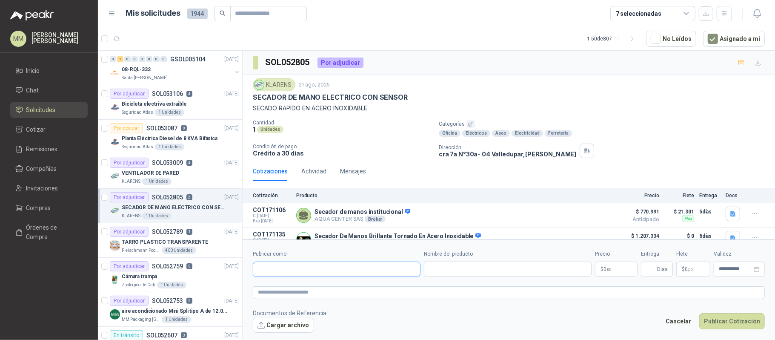
click at [310, 269] on input "Publicar como" at bounding box center [336, 269] width 167 height 14
type input "******"
click at [310, 284] on button "Homecenter NIT : 800242106" at bounding box center [337, 289] width 160 height 14
type input "**********"
click at [448, 267] on input "Nombre del producto" at bounding box center [508, 268] width 168 height 15
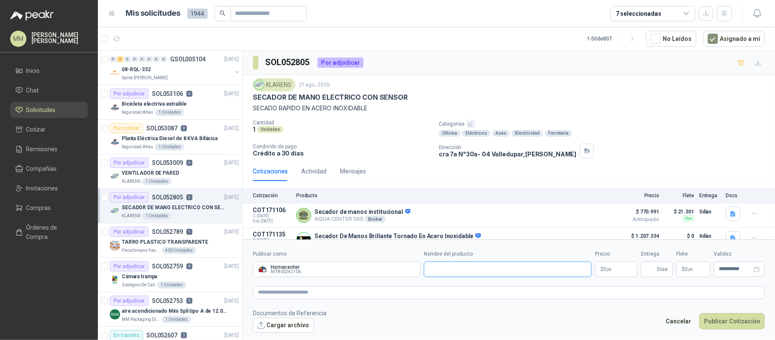
paste input "**********"
type input "**********"
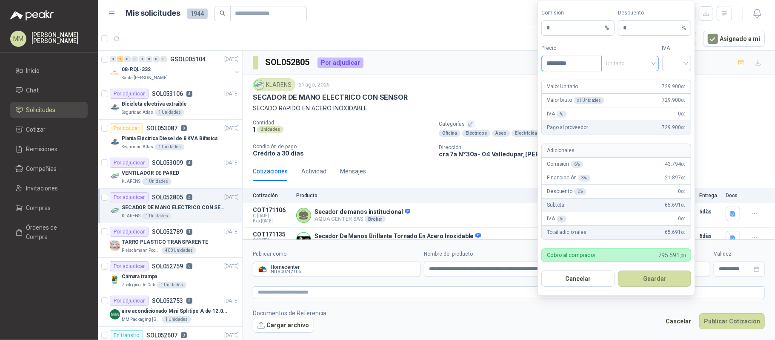
click at [629, 62] on span "Unitario" at bounding box center [630, 63] width 47 height 13
type input "*********"
click at [629, 94] on div "Unitario con IVA" at bounding box center [630, 93] width 44 height 9
click at [681, 63] on input "search" at bounding box center [677, 62] width 19 height 13
click at [677, 77] on div "19%" at bounding box center [677, 79] width 16 height 9
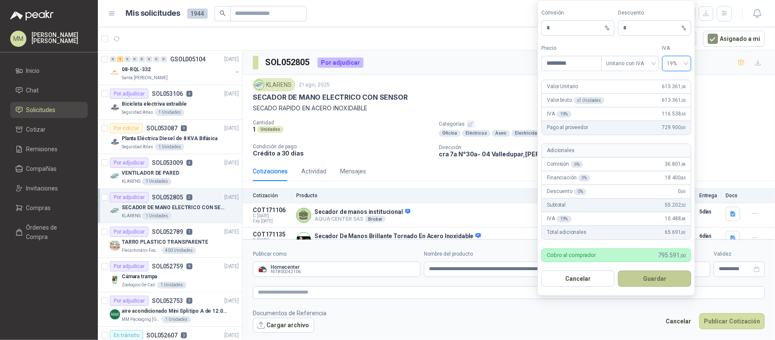
click at [646, 274] on button "Guardar" at bounding box center [654, 278] width 73 height 16
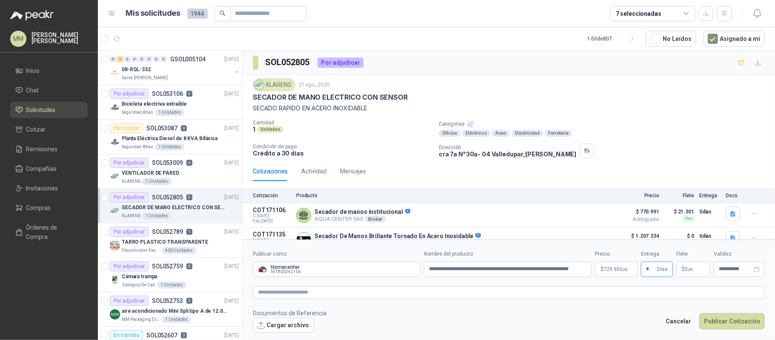
type input "*"
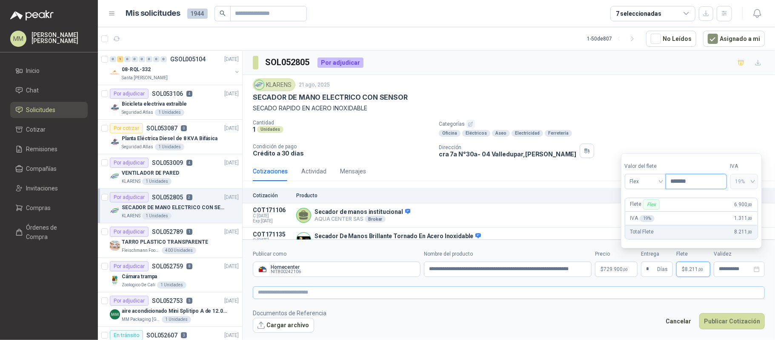
type input "*******"
click at [363, 296] on textarea at bounding box center [509, 292] width 512 height 13
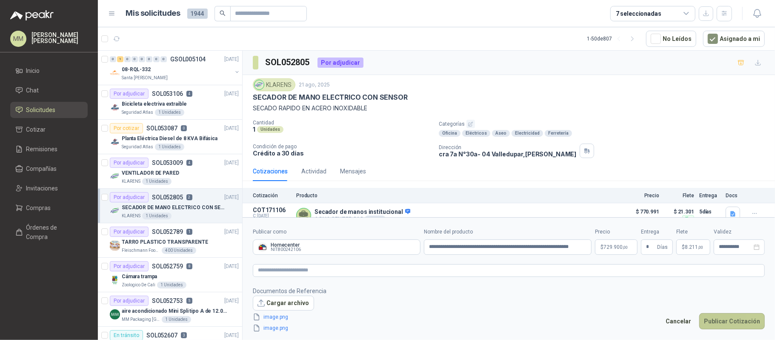
click at [732, 316] on button "Publicar Cotización" at bounding box center [733, 321] width 66 height 16
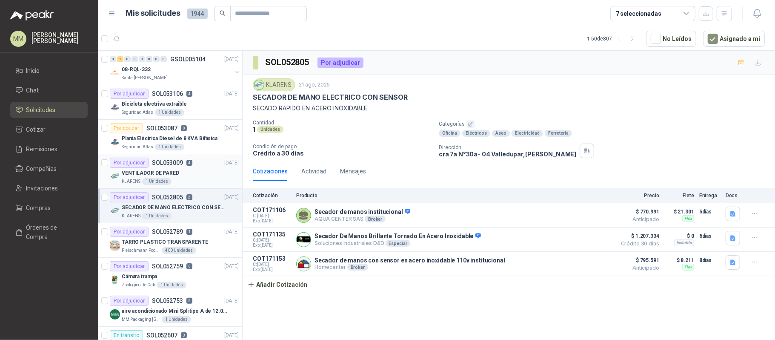
click at [204, 182] on div "KLARENS 1 Unidades" at bounding box center [180, 181] width 117 height 7
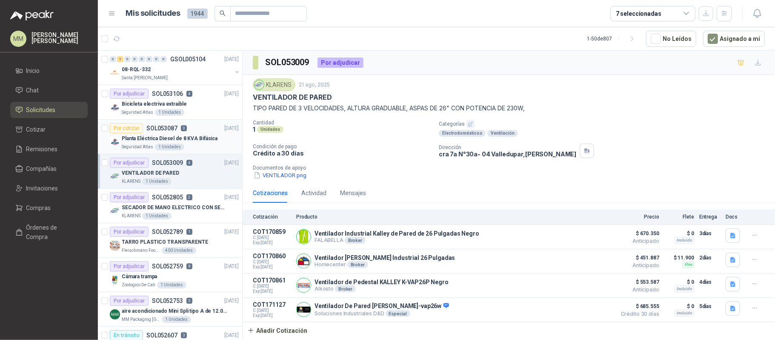
click at [206, 140] on p "Planta Eléctrica Diesel de 8 KVA Bifásica" at bounding box center [170, 139] width 96 height 8
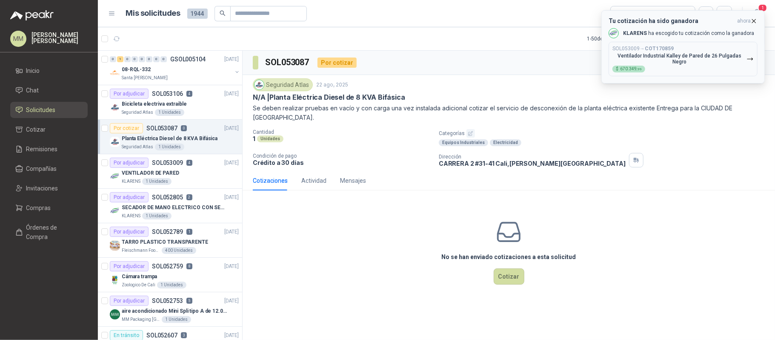
click at [688, 55] on p "Ventilador Industrial Kalley de Pared de 26 Pulgadas Negro" at bounding box center [680, 59] width 134 height 12
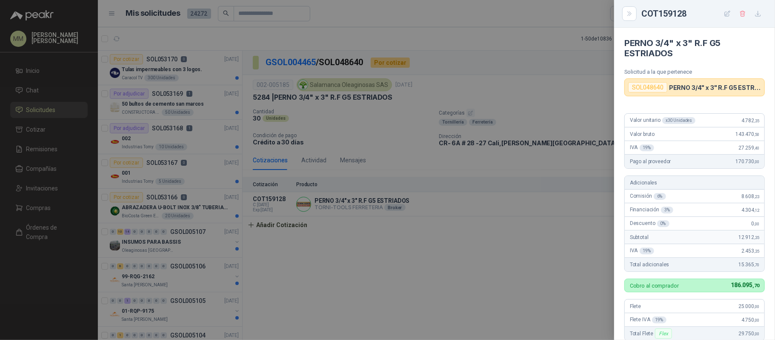
scroll to position [179, 0]
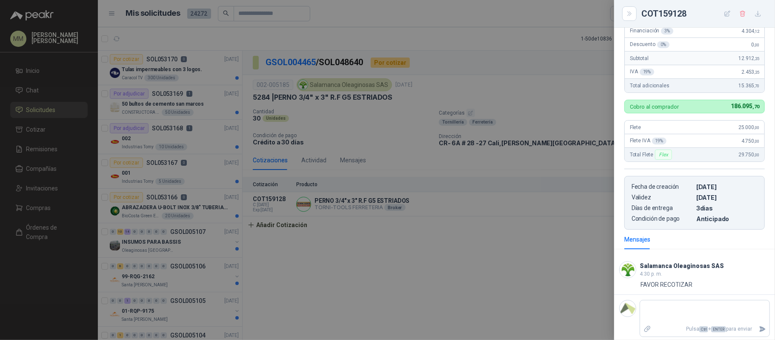
click at [373, 167] on div at bounding box center [387, 170] width 775 height 340
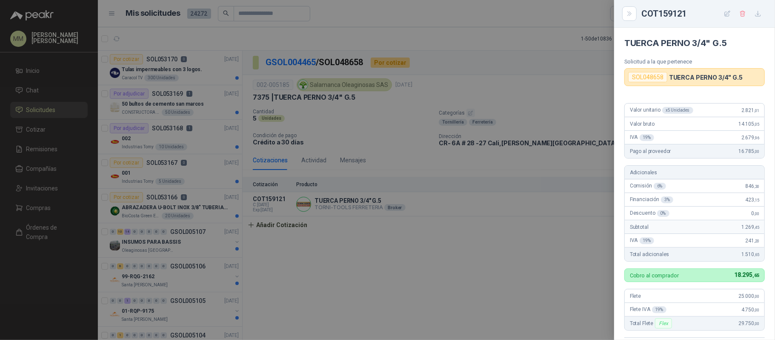
scroll to position [169, 0]
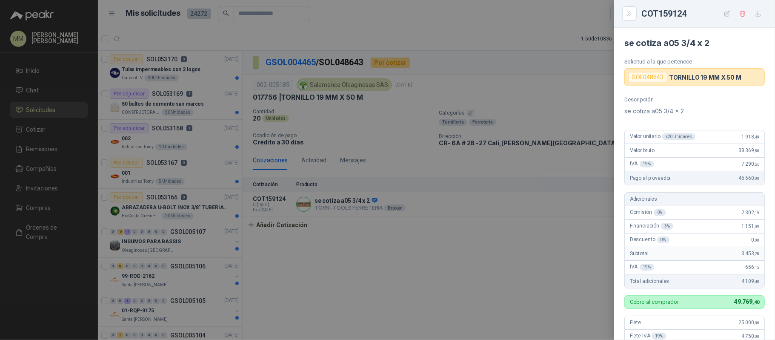
scroll to position [195, 0]
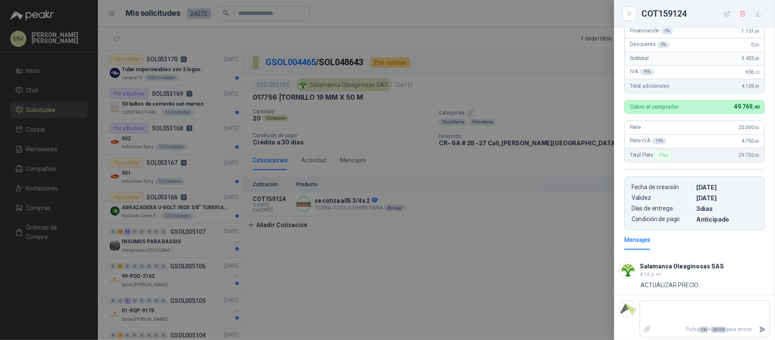
click at [384, 118] on div at bounding box center [387, 170] width 775 height 340
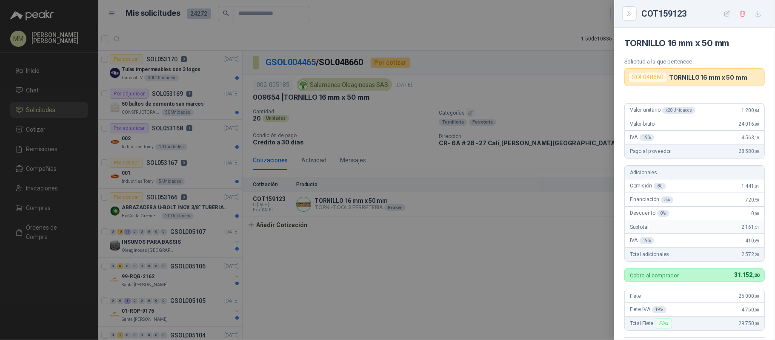
scroll to position [169, 0]
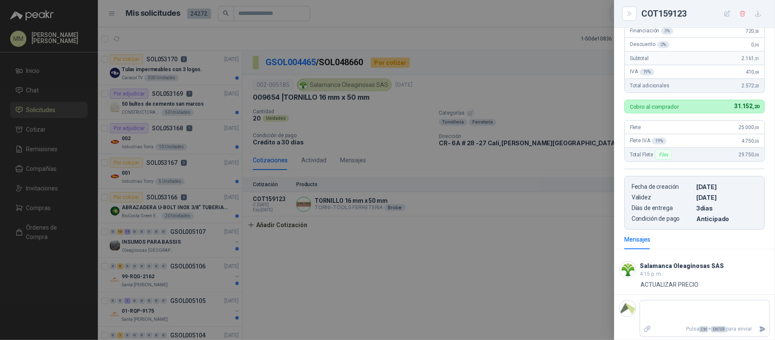
click at [379, 126] on div at bounding box center [387, 170] width 775 height 340
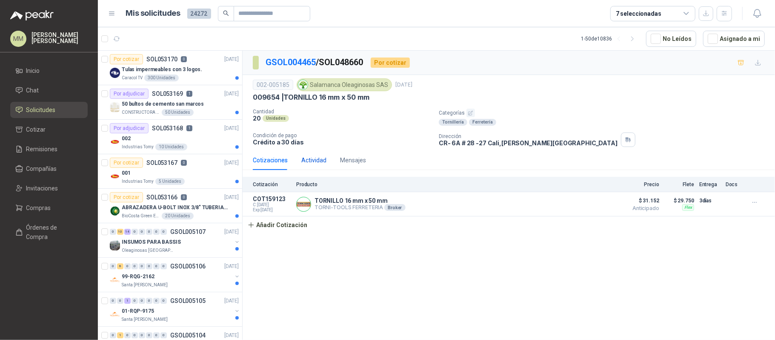
click at [316, 157] on div "Actividad" at bounding box center [313, 159] width 25 height 9
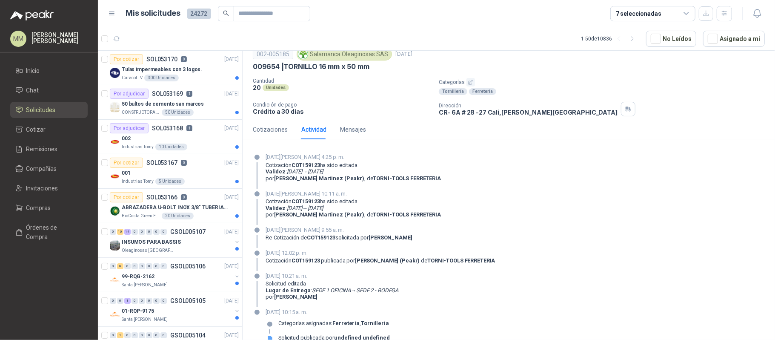
scroll to position [0, 0]
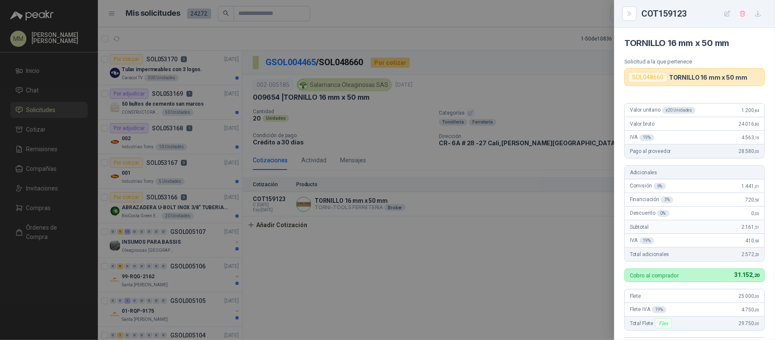
scroll to position [169, 0]
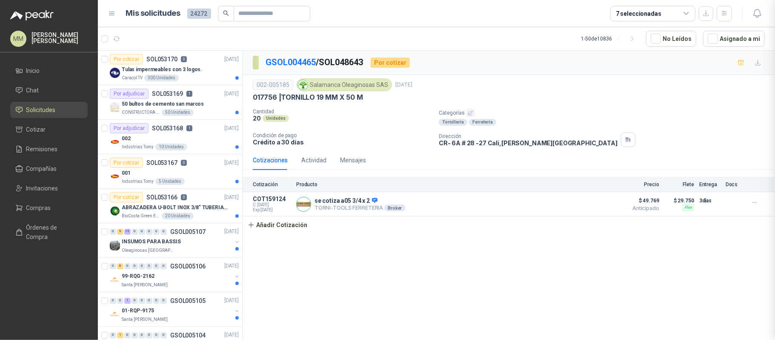
scroll to position [195, 0]
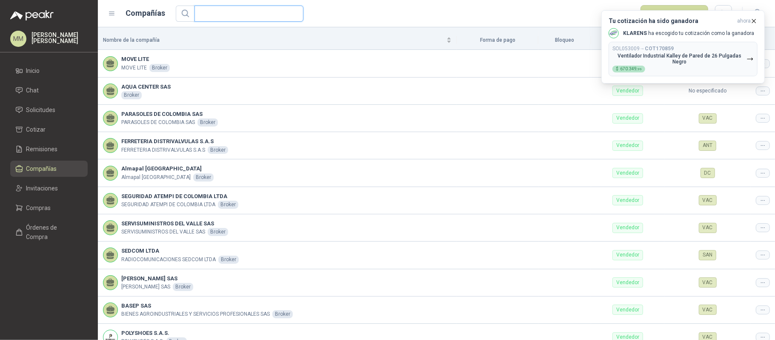
click at [232, 18] on input "text" at bounding box center [246, 13] width 92 height 15
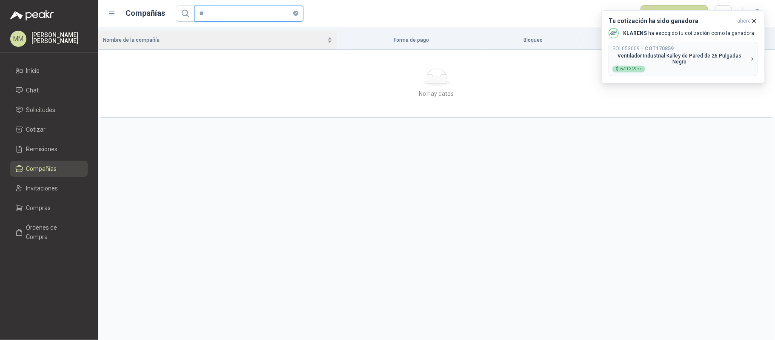
type input "*"
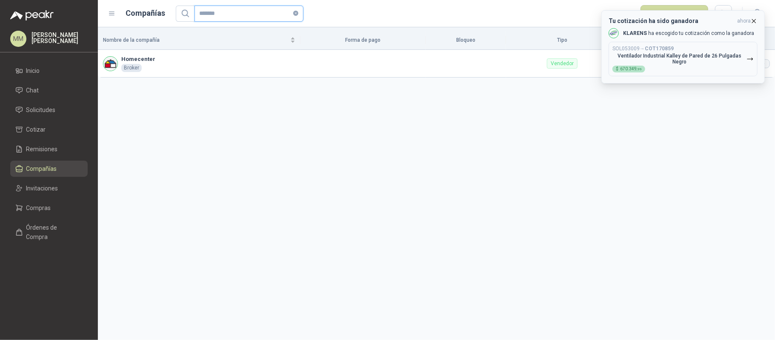
type input "*******"
click at [754, 20] on icon "button" at bounding box center [754, 20] width 3 height 3
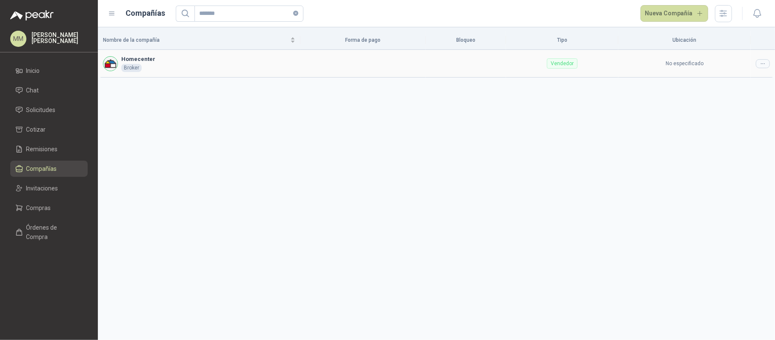
click at [770, 63] on div at bounding box center [763, 63] width 14 height 9
click at [738, 74] on span "Editar compañía" at bounding box center [742, 78] width 44 height 9
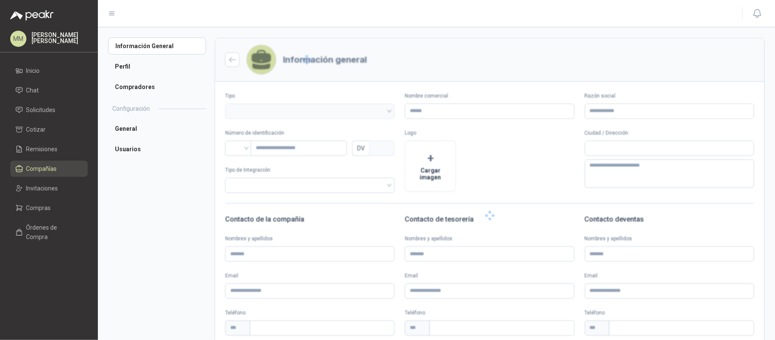
type input "**********"
type input "*********"
type input "*"
click at [274, 152] on input "*********" at bounding box center [299, 148] width 96 height 15
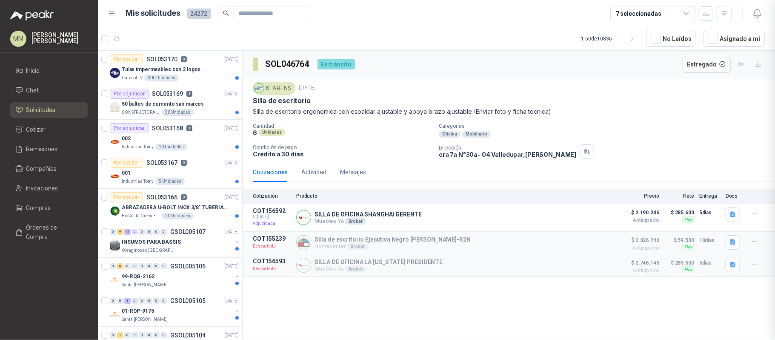
scroll to position [249, 0]
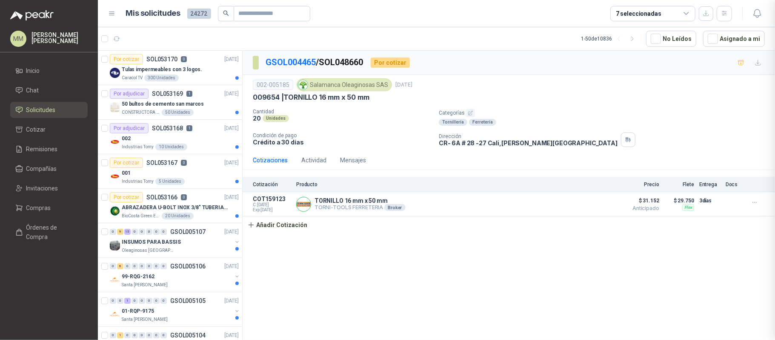
scroll to position [169, 0]
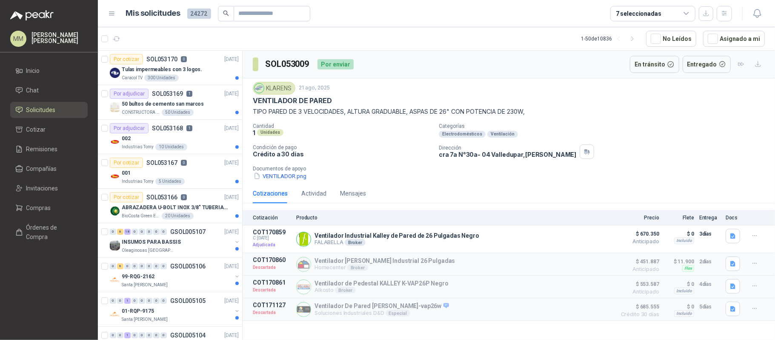
click at [297, 61] on h3 "SOL053009" at bounding box center [288, 63] width 46 height 13
copy h3 "SOL053009"
click at [384, 239] on p "Ventilador Industrial Kalley de Pared de 26 Pulgadas Negro" at bounding box center [397, 235] width 165 height 7
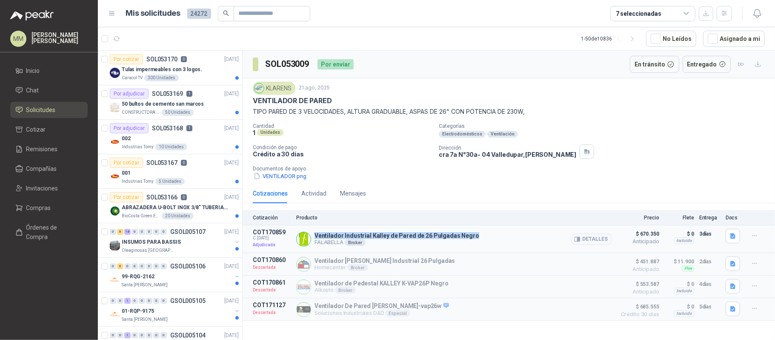
click at [384, 239] on p "Ventilador Industrial Kalley de Pared de 26 Pulgadas Negro" at bounding box center [397, 235] width 165 height 7
copy p "Ventilador Industrial Kalley de Pared de 26 Pulgadas Negro"
click at [586, 244] on button "Detalles" at bounding box center [592, 238] width 40 height 11
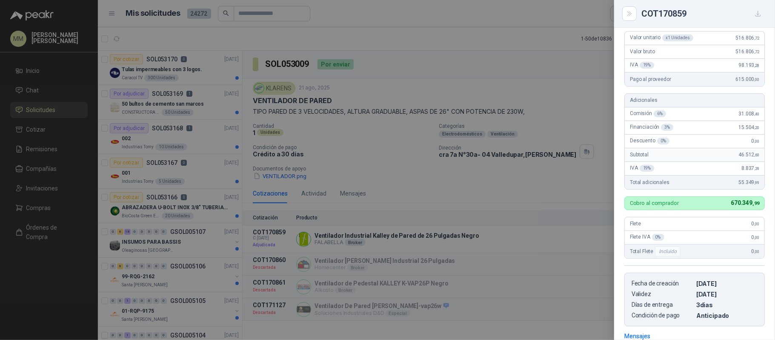
scroll to position [93, 0]
click at [417, 138] on div at bounding box center [387, 170] width 775 height 340
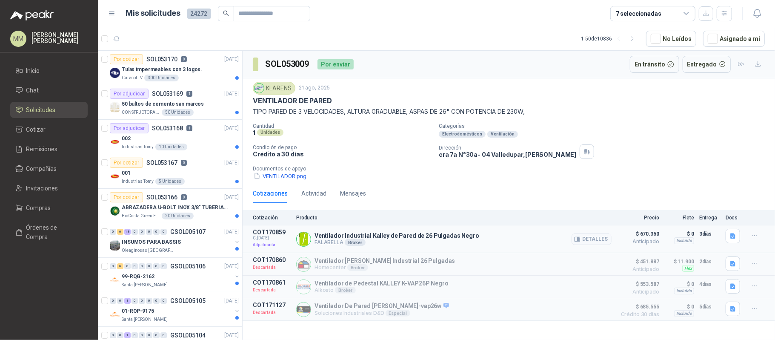
click at [389, 235] on p "Ventilador Industrial Kalley de Pared de 26 Pulgadas Negro" at bounding box center [397, 235] width 165 height 7
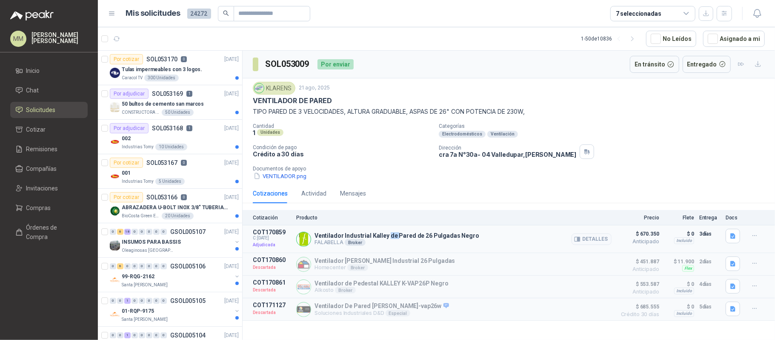
click at [389, 235] on p "Ventilador Industrial Kalley de Pared de 26 Pulgadas Negro" at bounding box center [397, 235] width 165 height 7
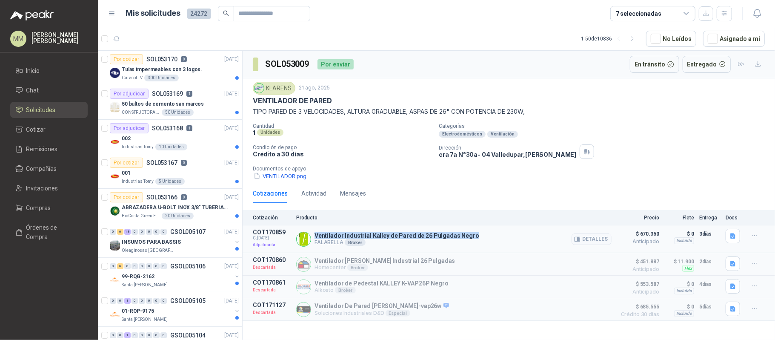
click at [389, 235] on p "Ventilador Industrial Kalley de Pared de 26 Pulgadas Negro" at bounding box center [397, 235] width 165 height 7
click at [506, 158] on p "cra 7a N°30a- 04 [GEOGRAPHIC_DATA] , [GEOGRAPHIC_DATA]" at bounding box center [508, 154] width 138 height 7
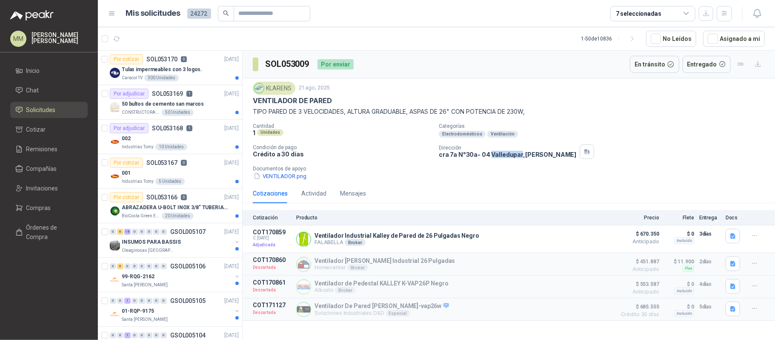
click at [506, 158] on p "cra 7a N°30a- 04 [GEOGRAPHIC_DATA] , [GEOGRAPHIC_DATA]" at bounding box center [508, 154] width 138 height 7
copy div "cra 7a N°30a- 04 [GEOGRAPHIC_DATA] , [GEOGRAPHIC_DATA]"
click at [728, 235] on button "button" at bounding box center [733, 236] width 14 height 14
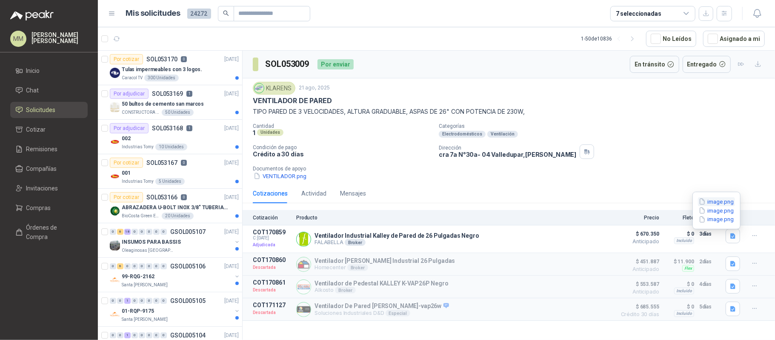
click at [720, 200] on button "image.png" at bounding box center [716, 201] width 37 height 9
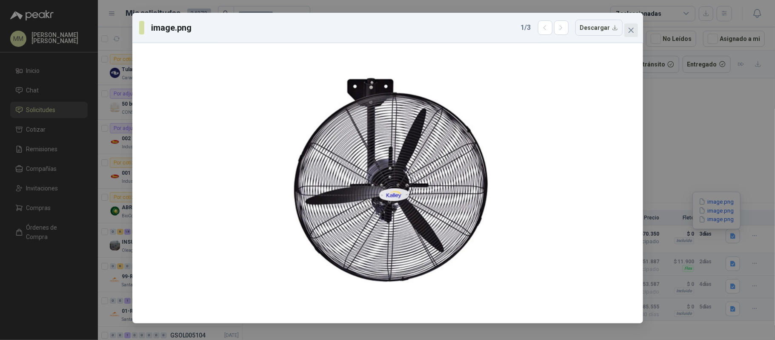
click at [628, 25] on button "Close" at bounding box center [632, 30] width 14 height 14
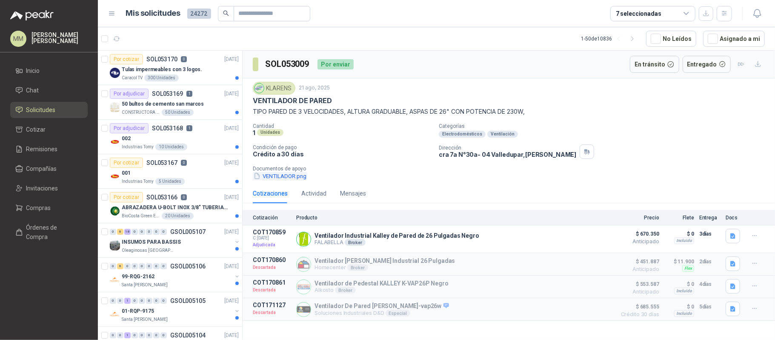
click at [290, 180] on button "VENTILADOR.png" at bounding box center [280, 176] width 55 height 9
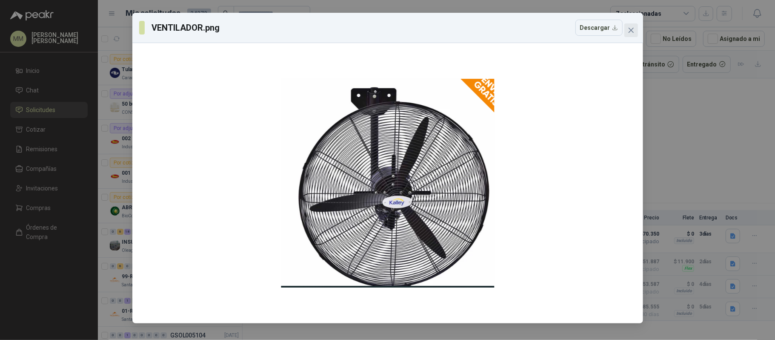
click at [628, 31] on icon "close" at bounding box center [631, 30] width 7 height 7
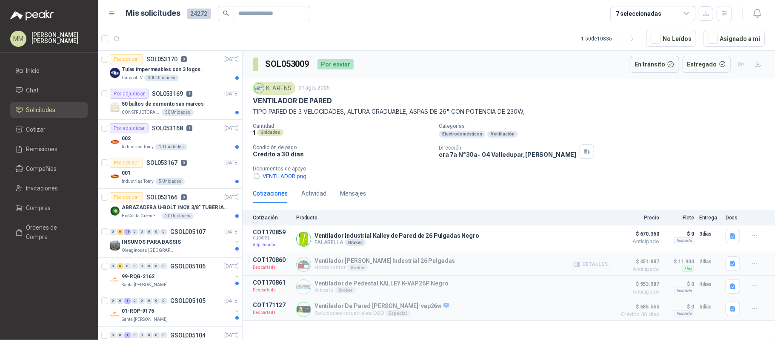
click at [724, 267] on article "COT170860 Descartada Ventilador [PERSON_NAME] Industrial 26 Pulgadas Homecenter…" at bounding box center [509, 264] width 533 height 23
click at [733, 267] on icon "button" at bounding box center [733, 264] width 5 height 6
click at [712, 231] on button "image.png" at bounding box center [716, 230] width 37 height 9
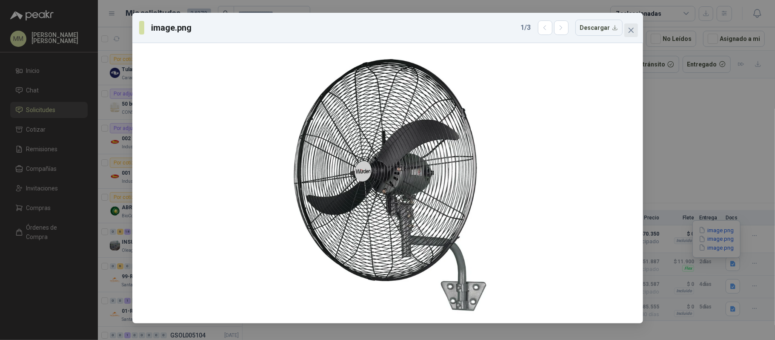
click at [628, 31] on icon "close" at bounding box center [631, 30] width 7 height 7
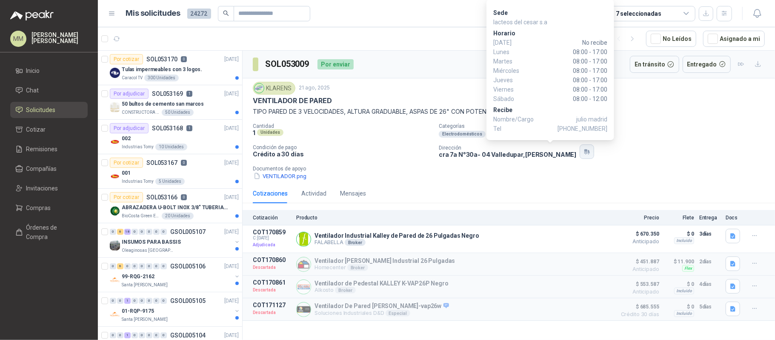
click at [584, 152] on icon "button" at bounding box center [587, 151] width 7 height 7
click at [583, 129] on span "[PHONE_NUMBER]" at bounding box center [583, 128] width 50 height 9
copy span "3157954744"
drag, startPoint x: 571, startPoint y: 87, endPoint x: 608, endPoint y: 97, distance: 38.3
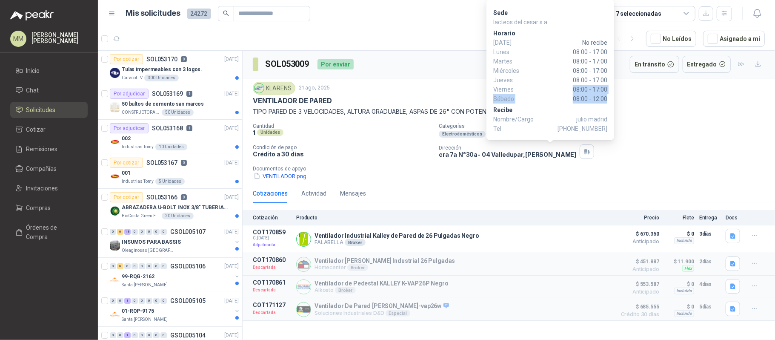
click at [608, 97] on div "Sede lacteos [PERSON_NAME] s.a [PERSON_NAME][DATE] No recibe [DATE] 08:00 - 17:…" at bounding box center [551, 70] width 128 height 141
copy div "08:00 - 17:00 [DATE] 08:00 - 12:00"
